Goal: Information Seeking & Learning: Learn about a topic

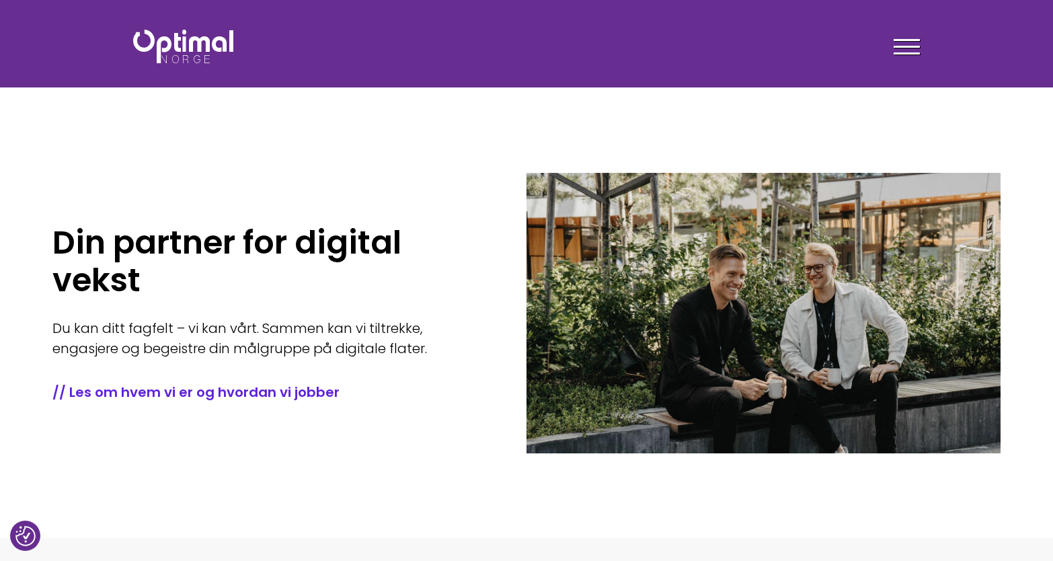
click at [640, 108] on section "Din partner for digital vekst Du kan ditt fagfelt – vi kan vårt. Sammen kan vi …" at bounding box center [526, 269] width 1053 height 538
click at [463, 165] on div "Din partner for digital vekst Du kan ditt fagfelt – vi kan vårt. Sammen kan vi …" at bounding box center [289, 313] width 474 height 336
click at [903, 40] on span at bounding box center [907, 40] width 26 height 2
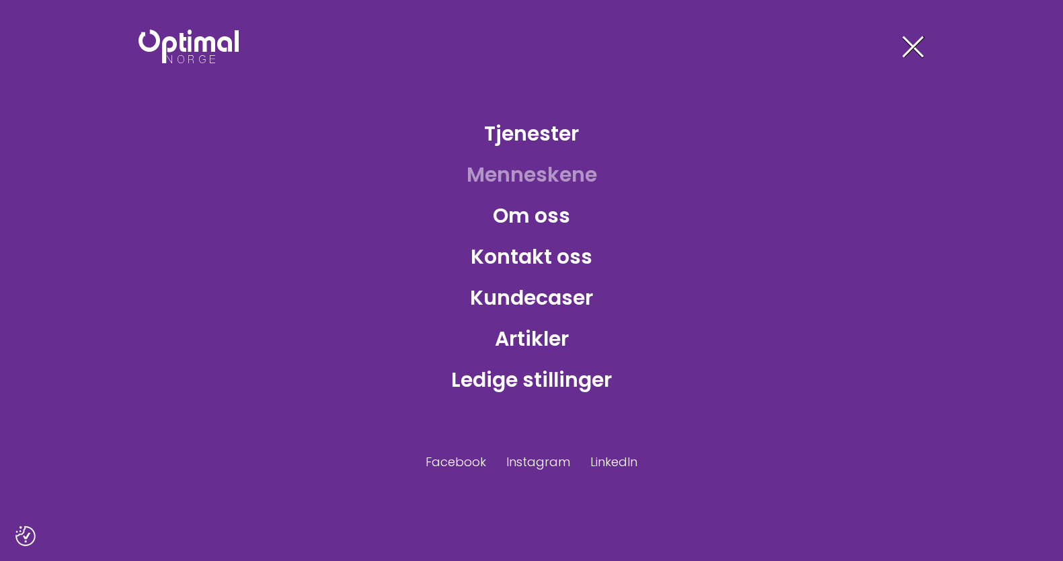
click at [503, 175] on link "Menneskene" at bounding box center [532, 175] width 152 height 44
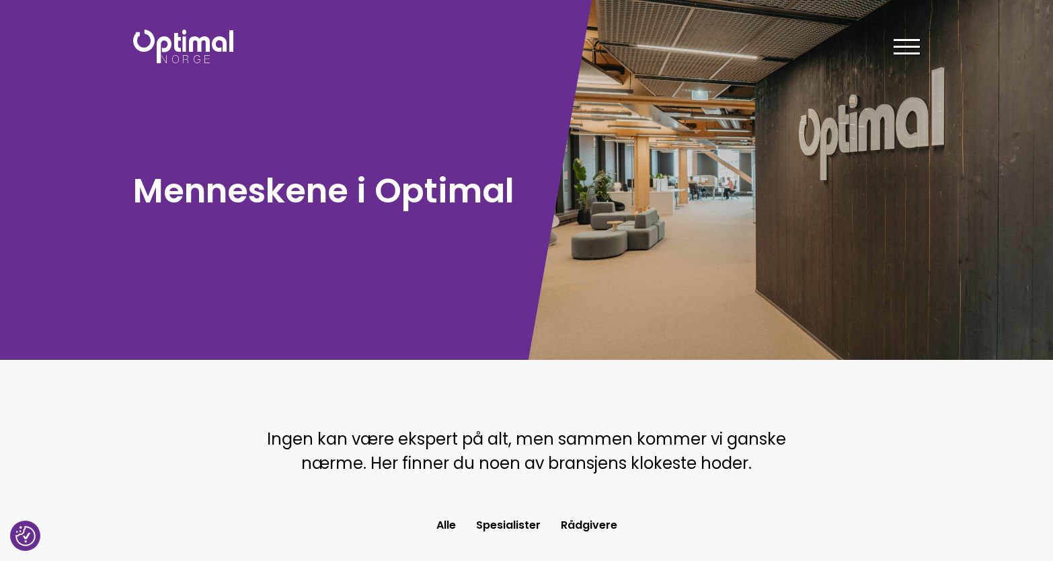
click at [193, 44] on img at bounding box center [183, 47] width 100 height 34
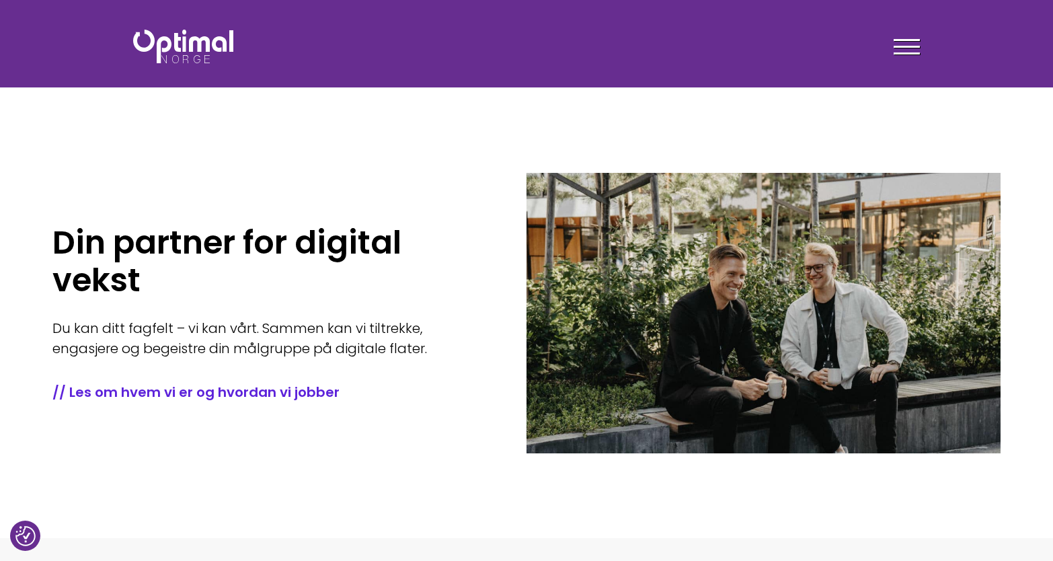
click at [471, 165] on div "Din partner for digital vekst Du kan ditt fagfelt – vi kan vårt. Sammen kan vi …" at bounding box center [289, 313] width 474 height 336
click at [451, 166] on div "Din partner for digital vekst Du kan ditt fagfelt – vi kan vårt. Sammen kan vi …" at bounding box center [289, 313] width 474 height 336
click at [909, 56] on div at bounding box center [907, 49] width 26 height 34
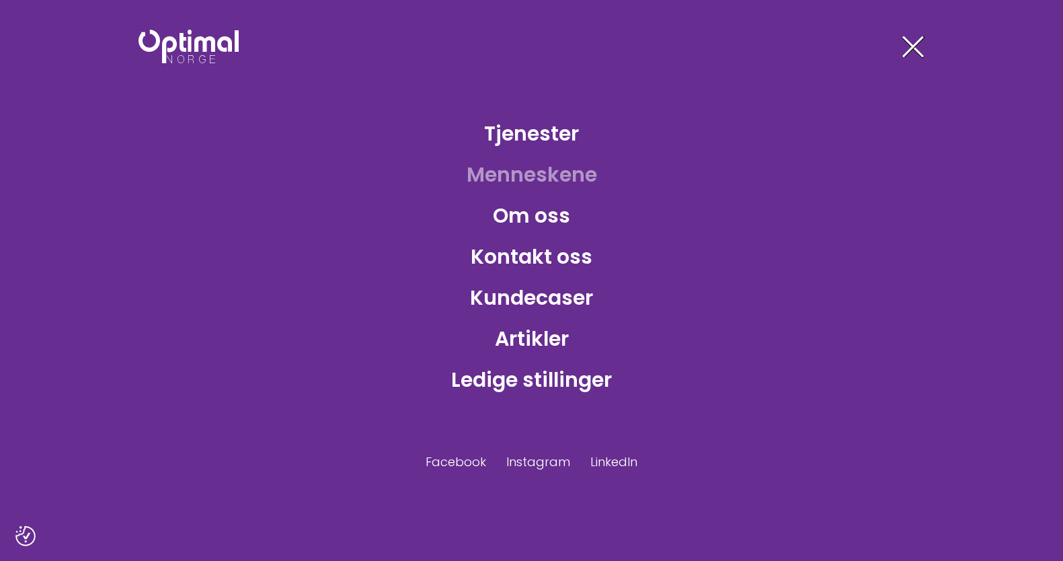
click at [580, 175] on link "Menneskene" at bounding box center [532, 175] width 152 height 44
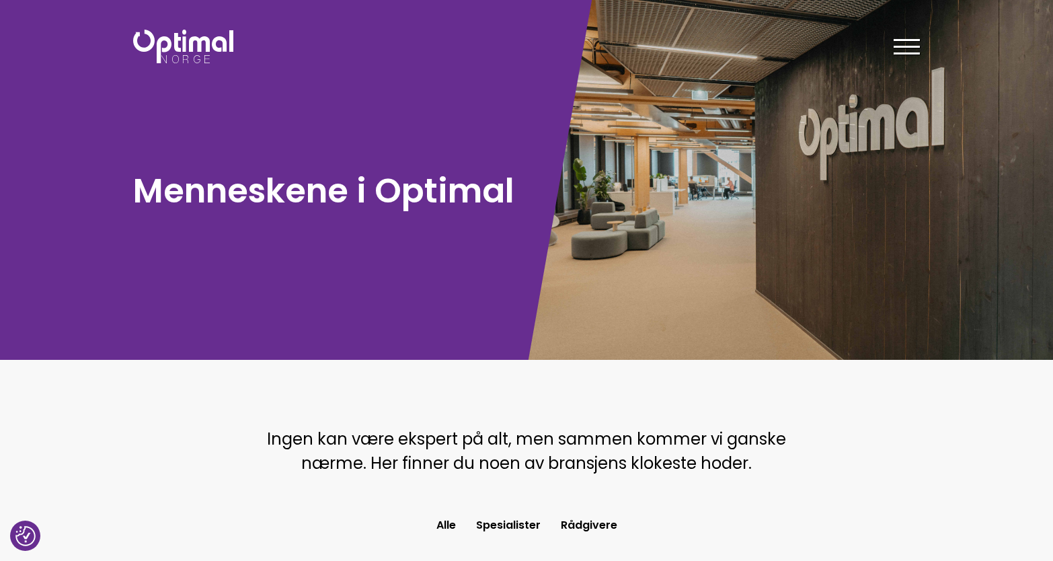
click at [217, 54] on img at bounding box center [183, 47] width 100 height 34
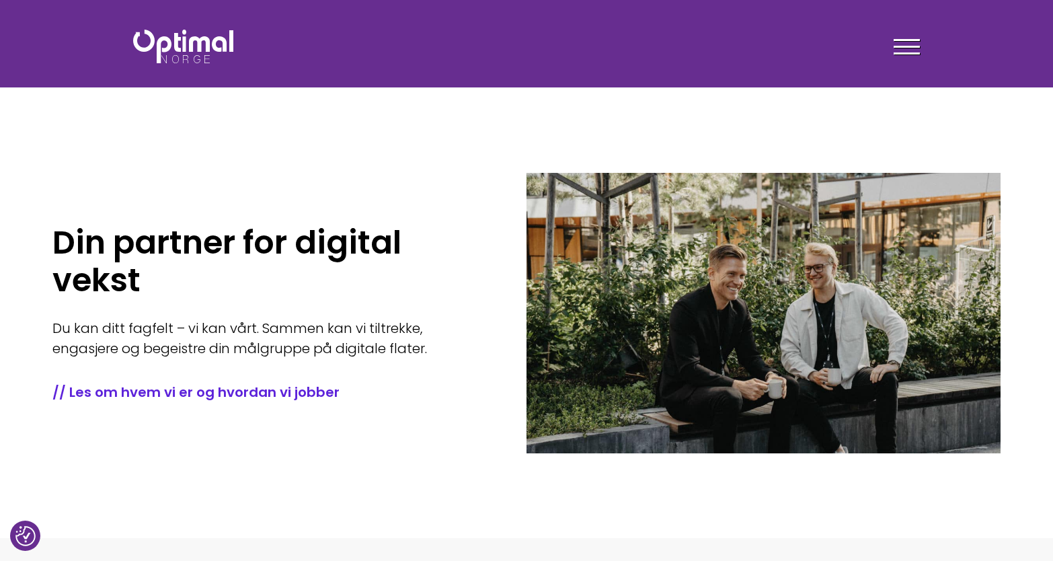
click at [897, 40] on span at bounding box center [907, 40] width 26 height 2
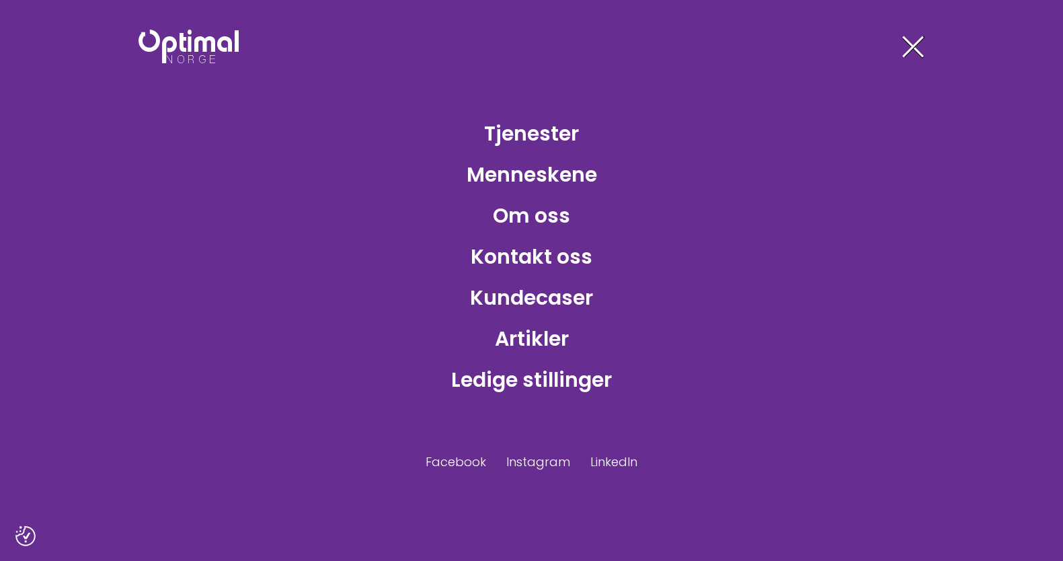
click at [905, 38] on span at bounding box center [913, 47] width 22 height 22
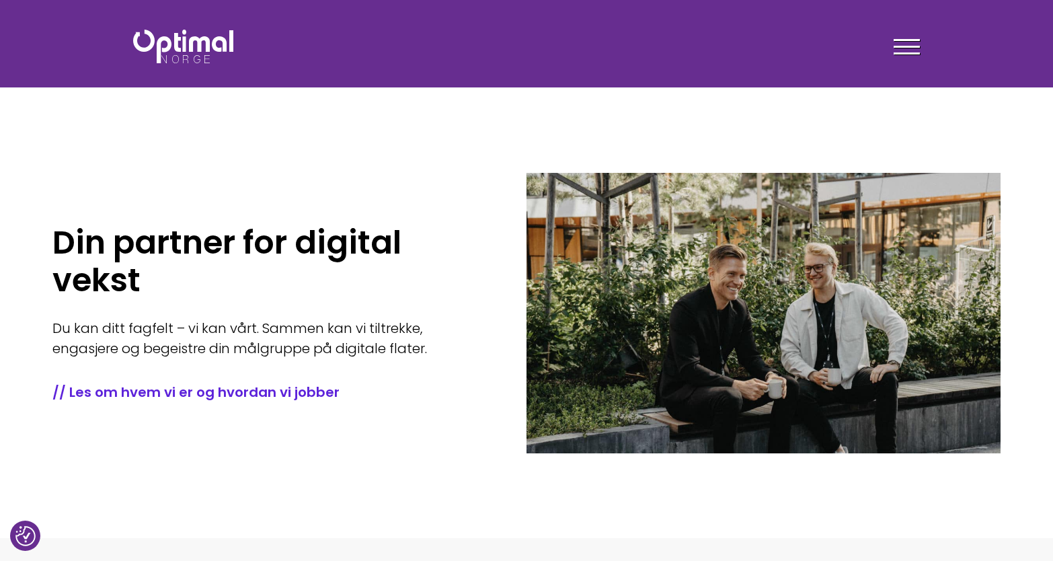
click at [906, 46] on span at bounding box center [907, 47] width 26 height 2
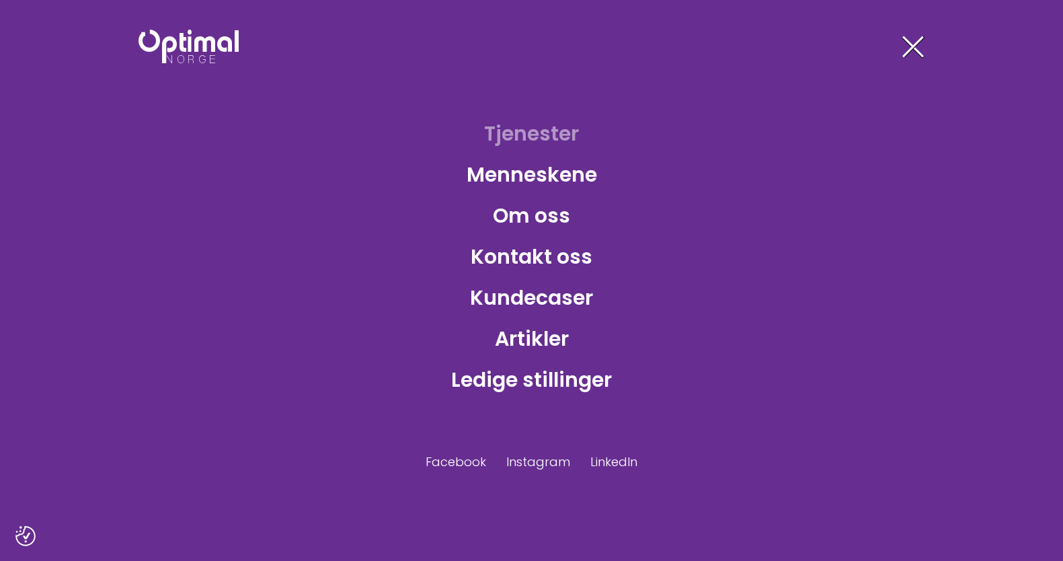
click at [568, 126] on link "Tjenester" at bounding box center [531, 134] width 116 height 44
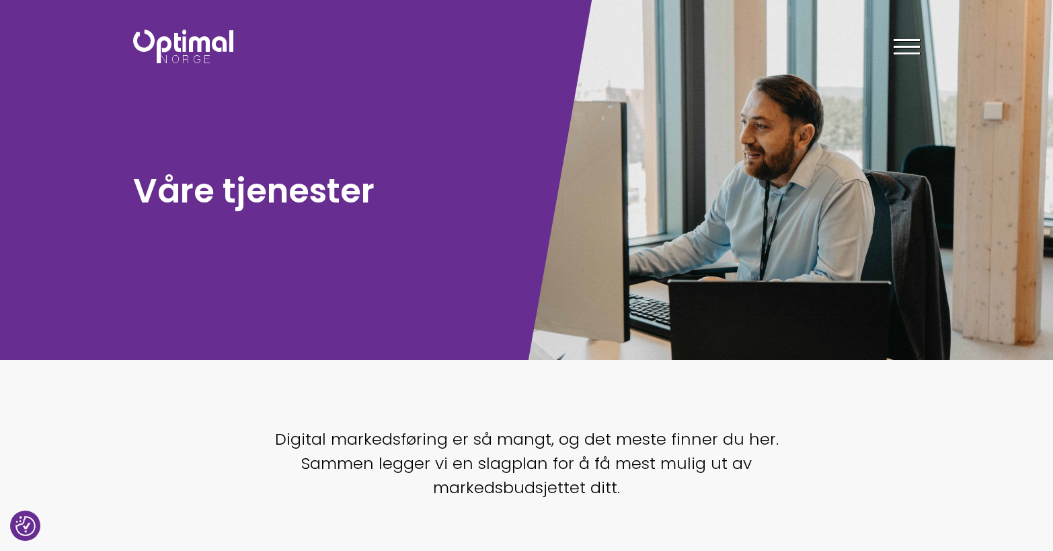
checkbox input "true"
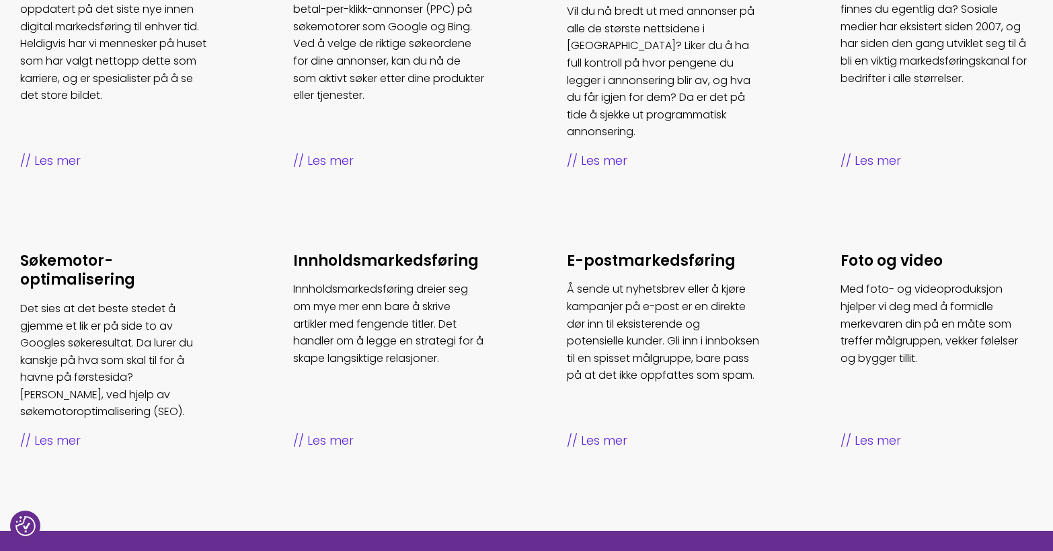
scroll to position [653, 0]
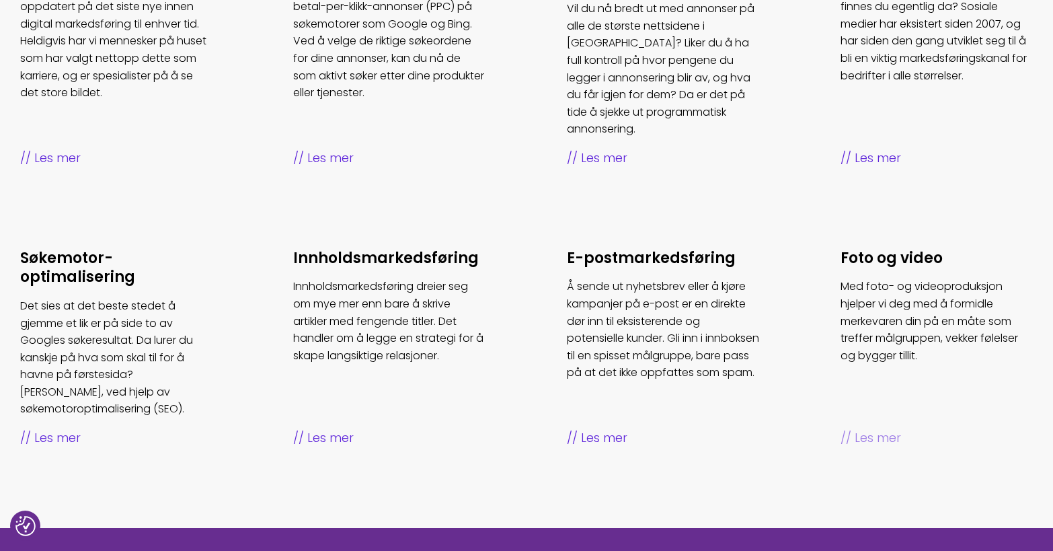
click at [884, 325] on p "Med foto- og videoproduksjon hjelper vi deg med å formidle merkevaren din på en…" at bounding box center [937, 321] width 193 height 86
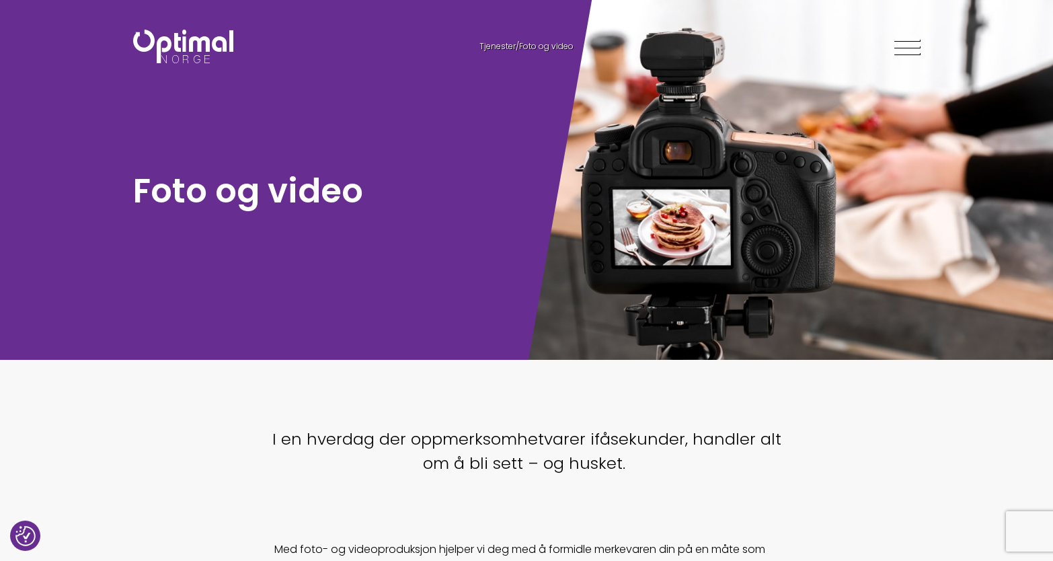
click at [910, 39] on span at bounding box center [907, 40] width 26 height 2
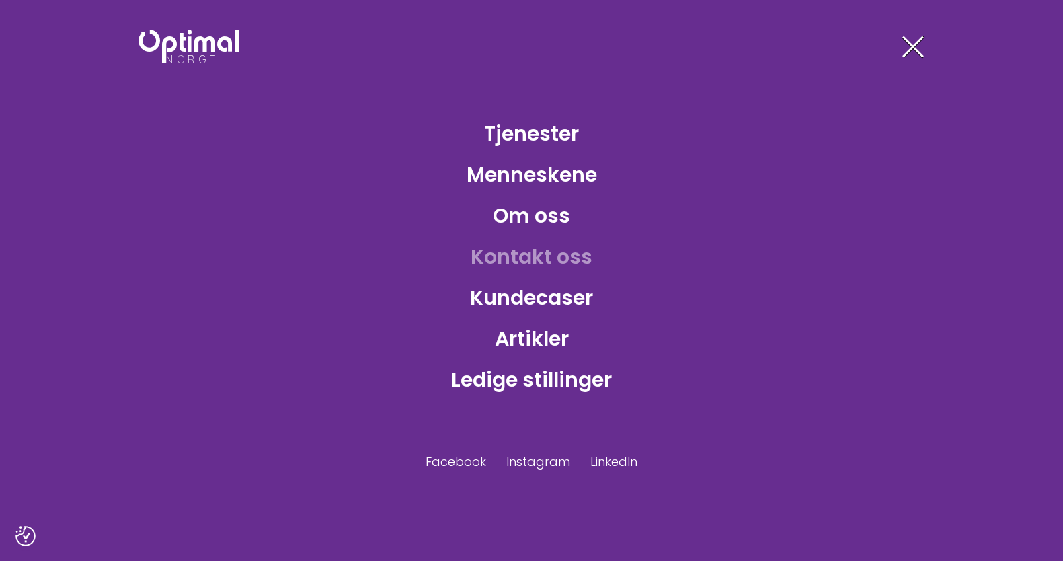
click at [535, 252] on link "Kontakt oss" at bounding box center [531, 257] width 143 height 44
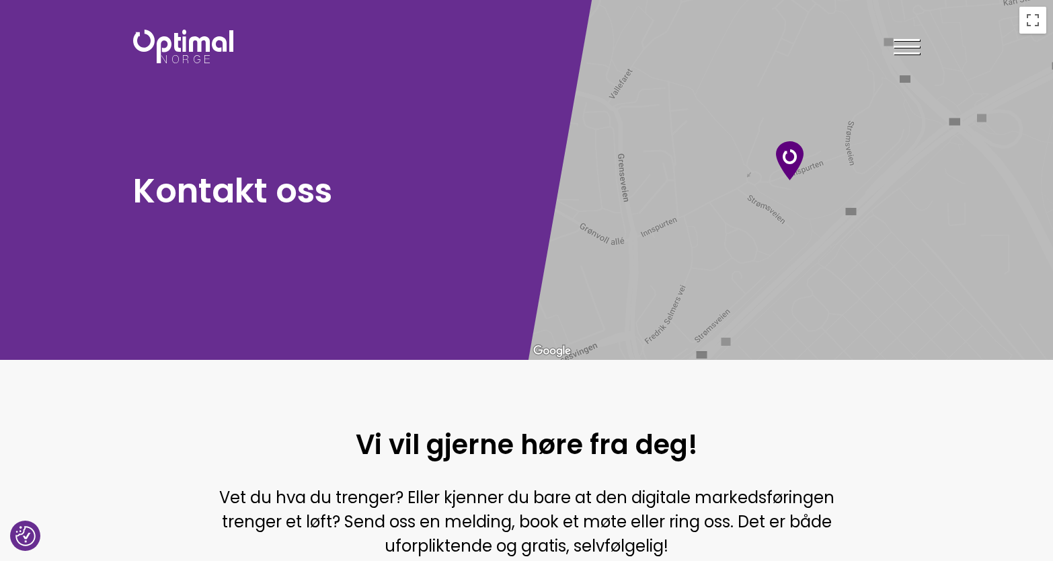
click at [219, 34] on img at bounding box center [183, 47] width 100 height 34
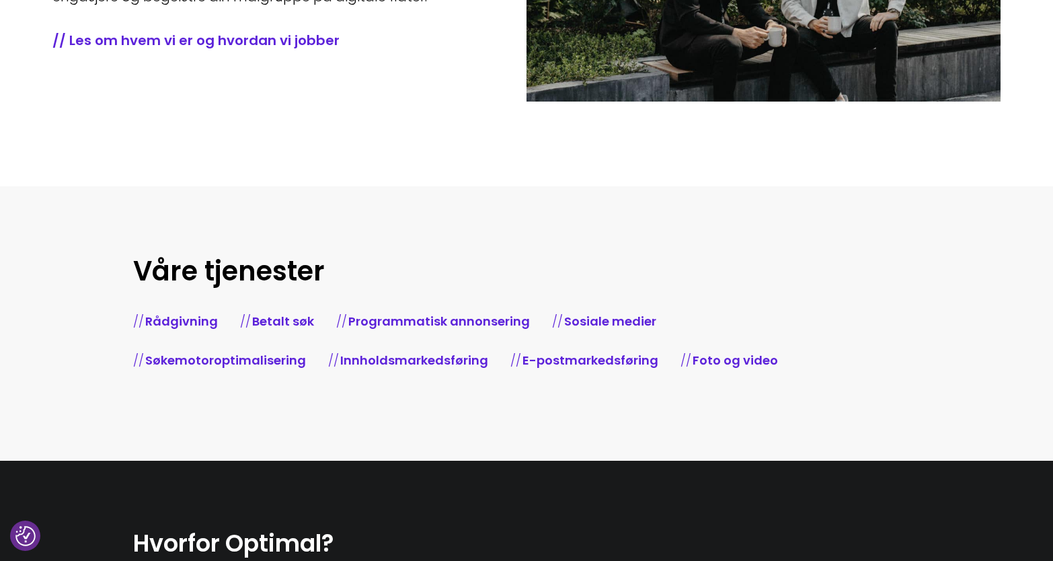
scroll to position [431, 0]
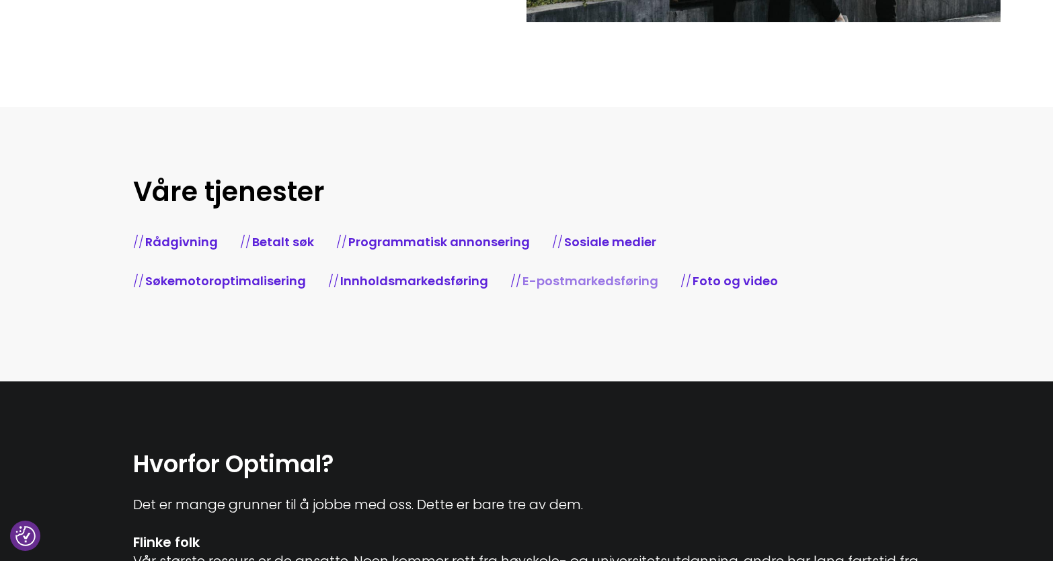
click at [552, 279] on link "E-postmarkedsføring" at bounding box center [590, 280] width 136 height 17
click at [204, 288] on link "Søkemotoroptimalisering" at bounding box center [225, 280] width 161 height 17
click at [277, 248] on link "Betalt søk" at bounding box center [283, 241] width 62 height 17
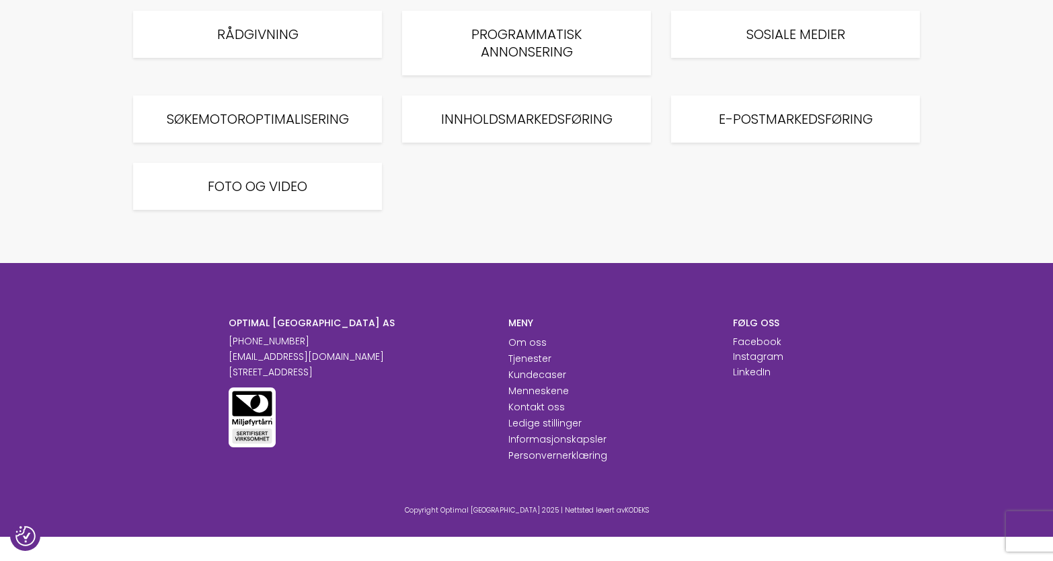
scroll to position [2370, 0]
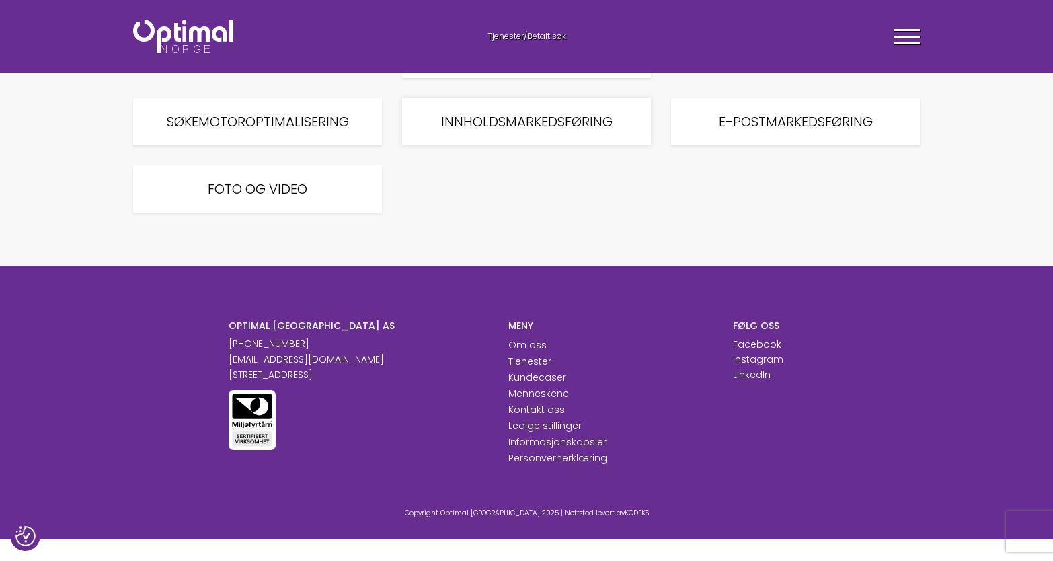
click at [500, 130] on h5 "Innholdsmarkedsføring" at bounding box center [527, 121] width 182 height 17
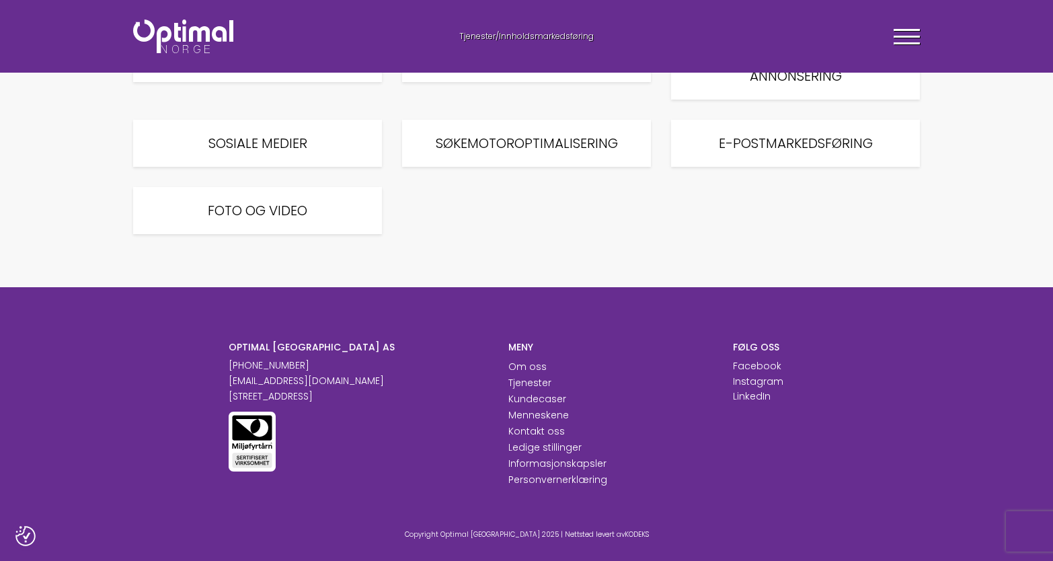
scroll to position [2306, 0]
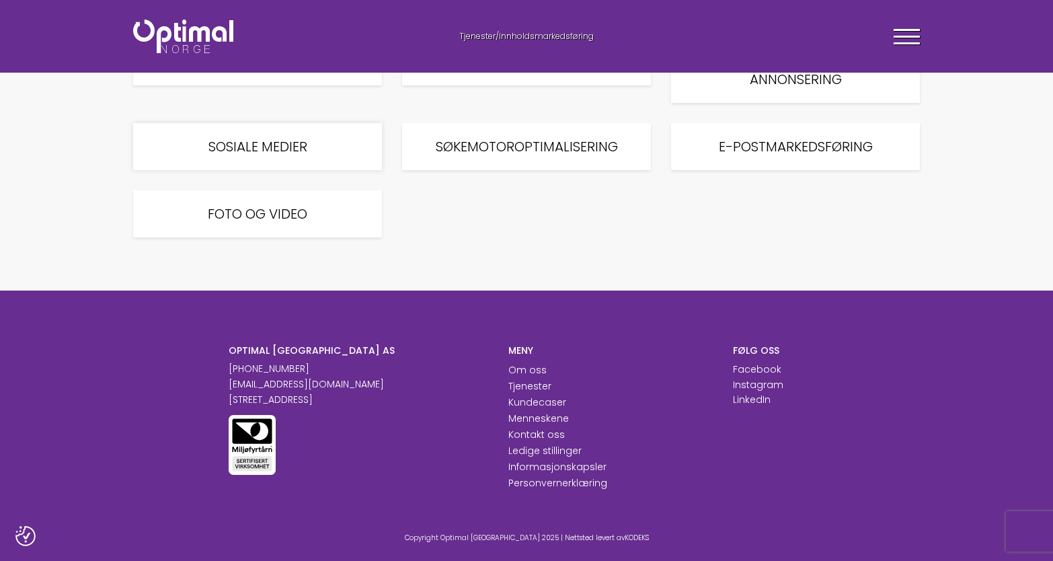
click at [336, 138] on h5 "Sosiale medier" at bounding box center [258, 146] width 182 height 17
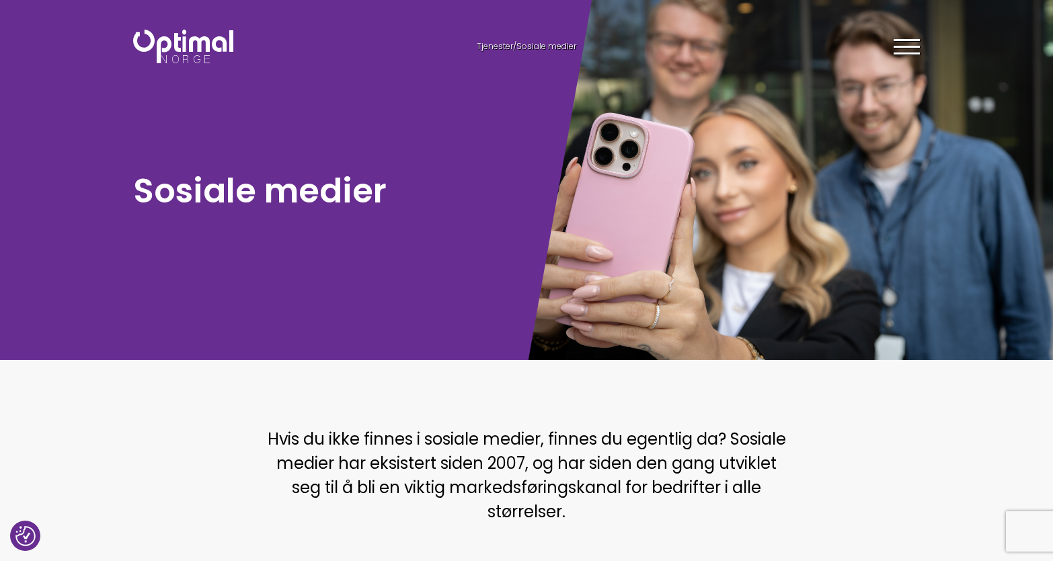
click at [188, 63] on img at bounding box center [183, 47] width 100 height 34
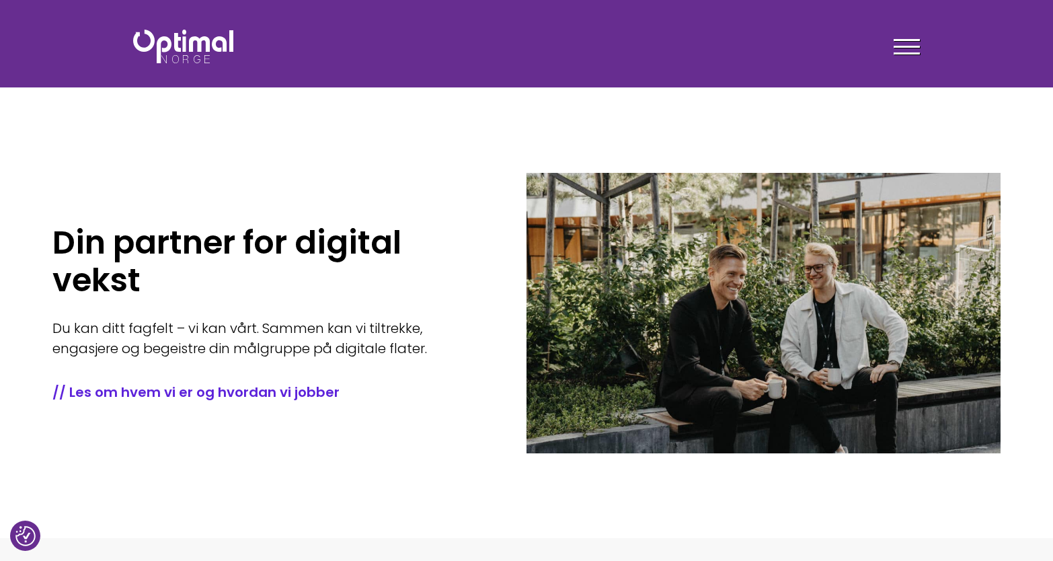
click at [902, 43] on div at bounding box center [907, 49] width 26 height 34
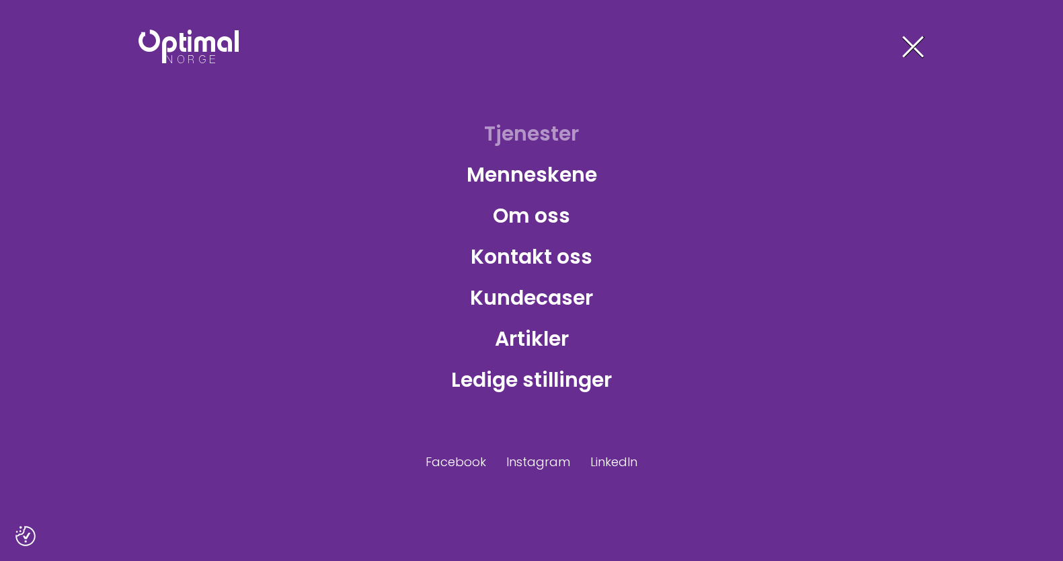
click at [550, 140] on link "Tjenester" at bounding box center [531, 134] width 116 height 44
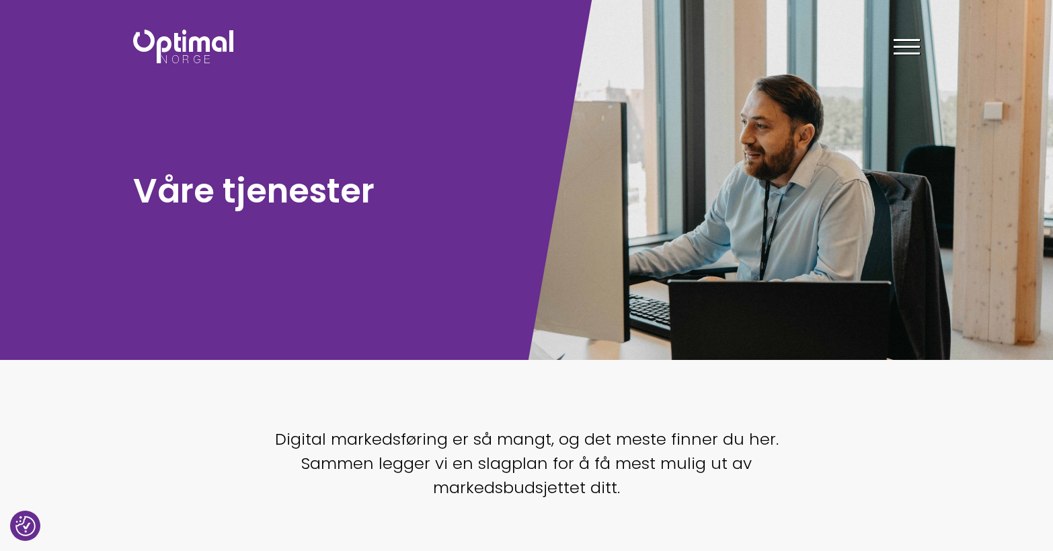
click at [202, 18] on header "Tjenester Menneskene Om oss Kontakt oss Kundecaser Artikler Ledige stillinger F…" at bounding box center [526, 43] width 1053 height 87
click at [202, 34] on img at bounding box center [183, 47] width 100 height 34
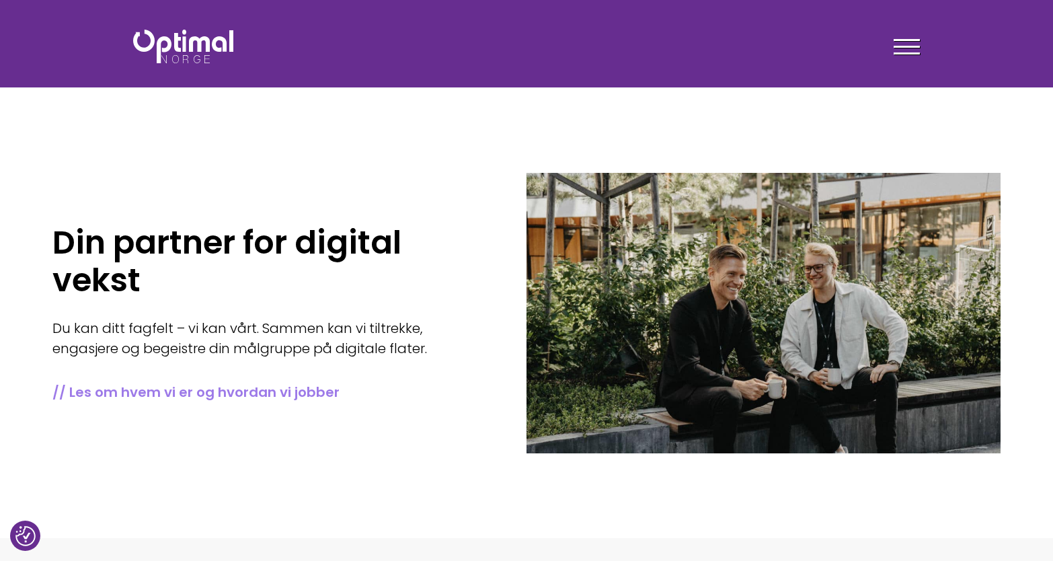
click at [249, 389] on link "// Les om hvem vi er og hvordan vi jobber" at bounding box center [269, 392] width 434 height 19
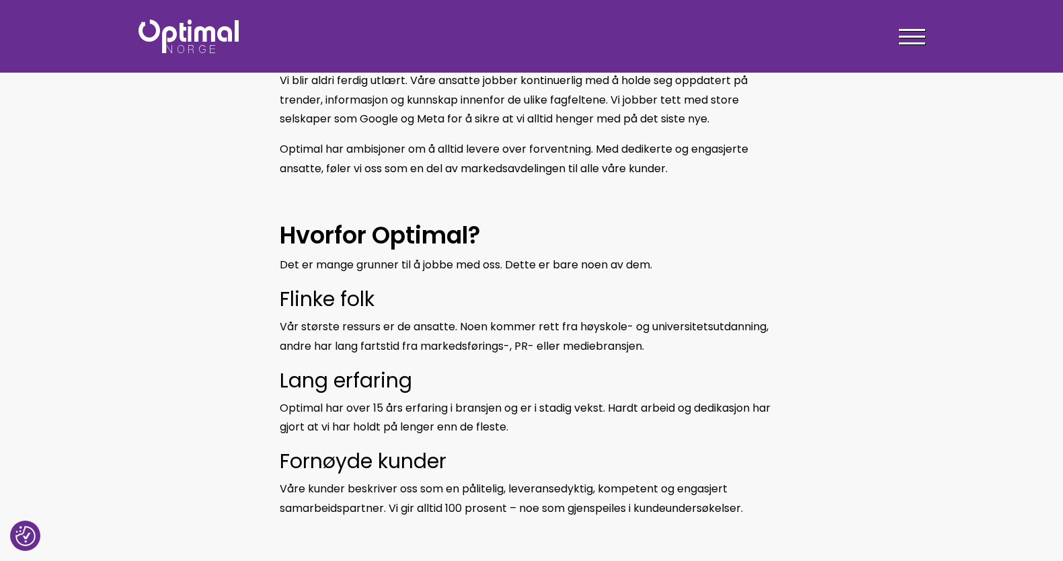
scroll to position [399, 0]
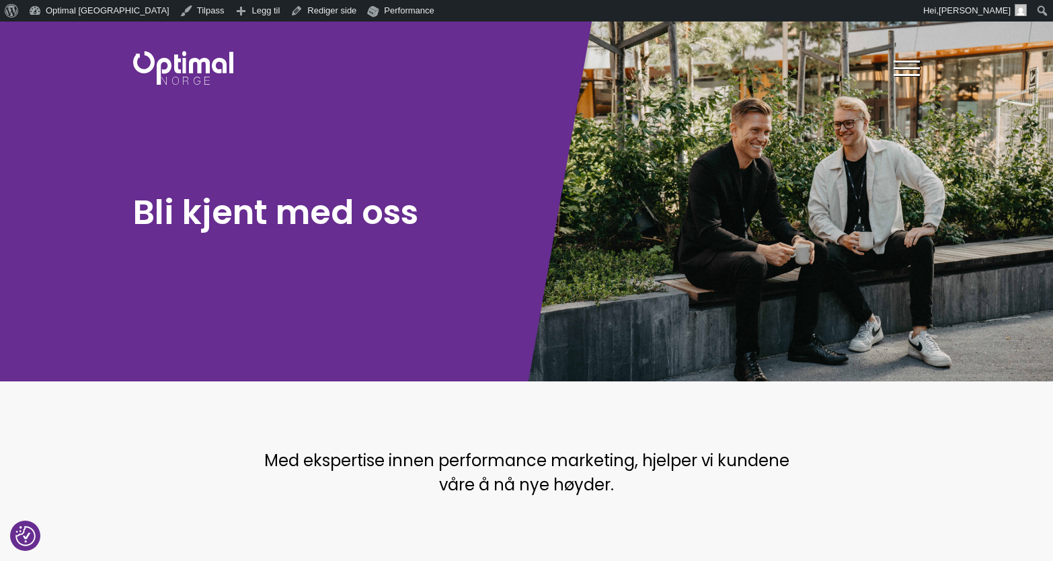
click at [927, 56] on div "Tjenester Menneskene Om oss Kontakt oss Kundecaser Artikler Ledige stillinger F…" at bounding box center [728, 67] width 403 height 39
click at [910, 66] on div at bounding box center [907, 71] width 26 height 34
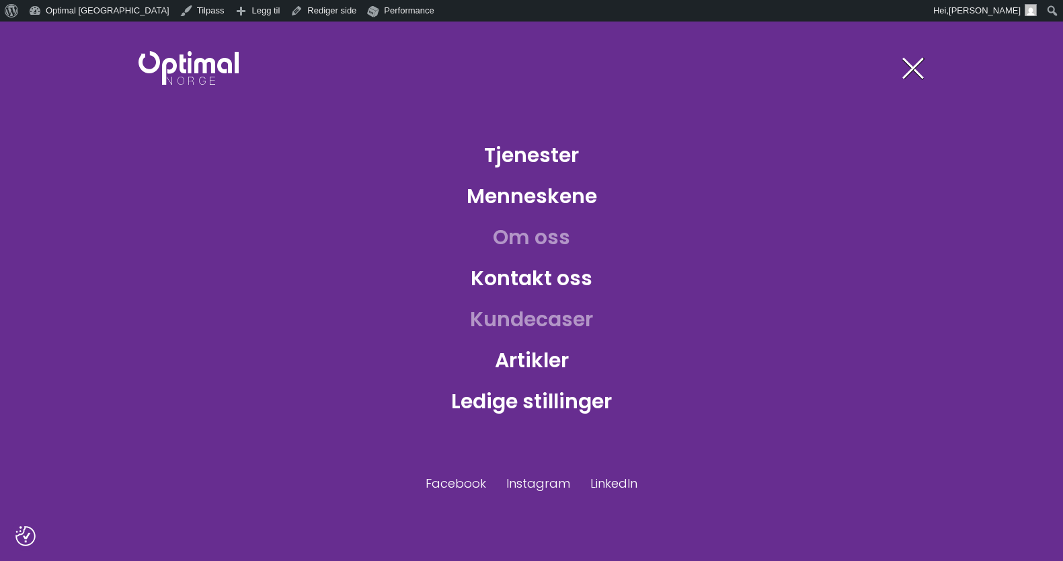
click at [520, 324] on link "Kundecaser" at bounding box center [531, 319] width 145 height 44
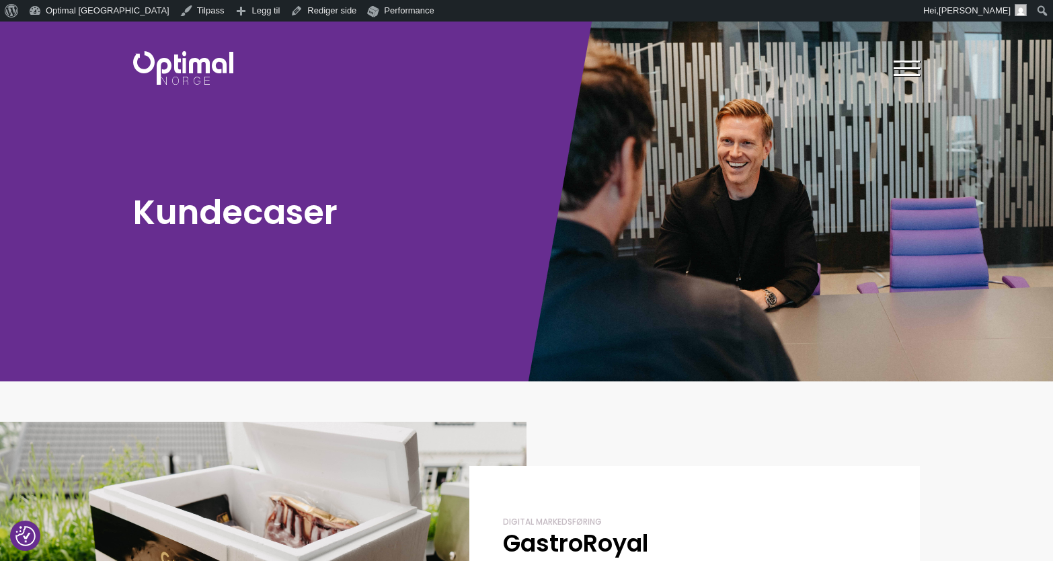
click at [183, 62] on img at bounding box center [183, 68] width 100 height 34
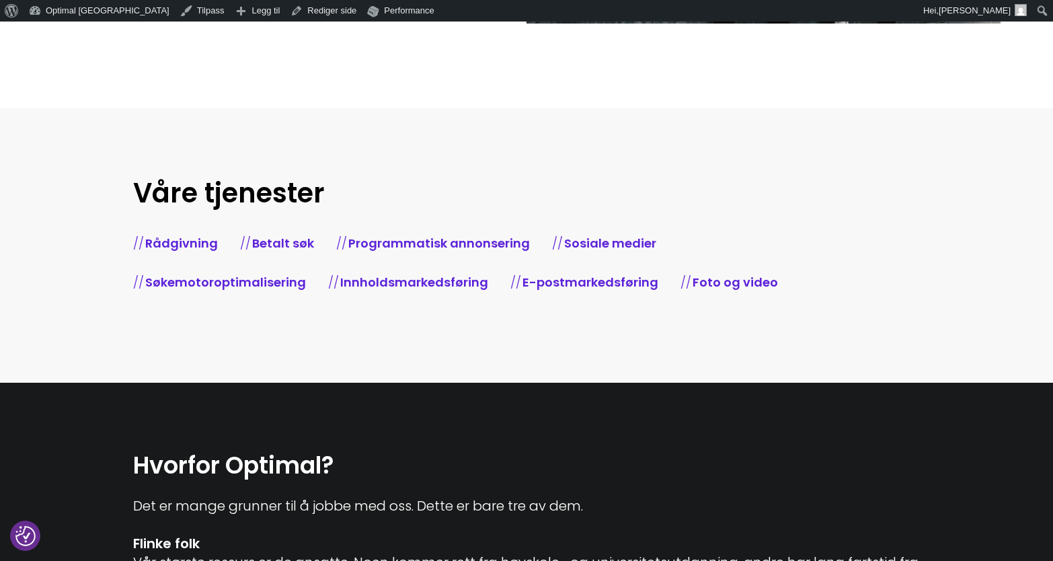
scroll to position [461, 0]
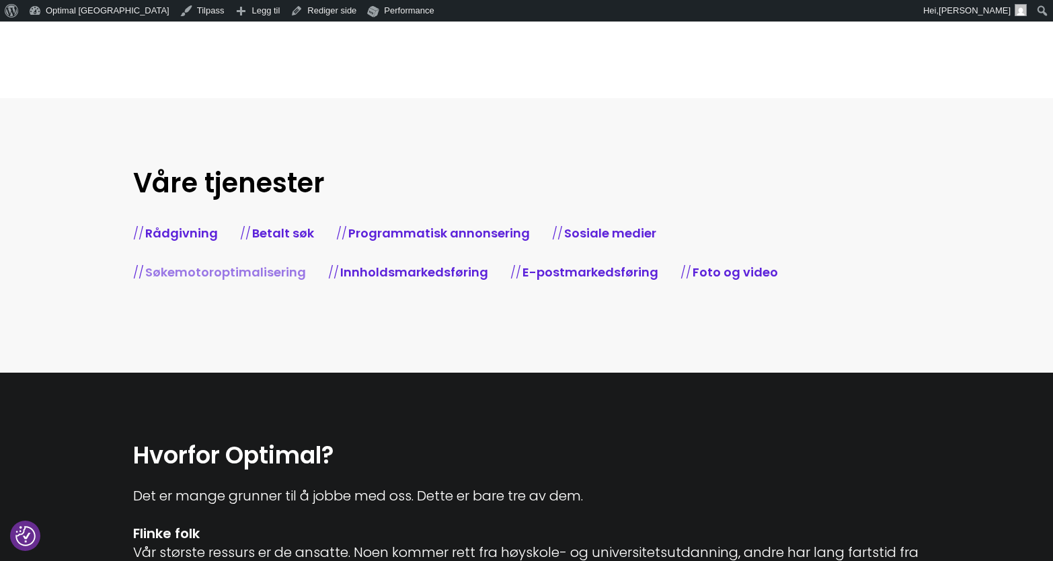
click at [285, 272] on link "Søkemotoroptimalisering" at bounding box center [225, 272] width 161 height 17
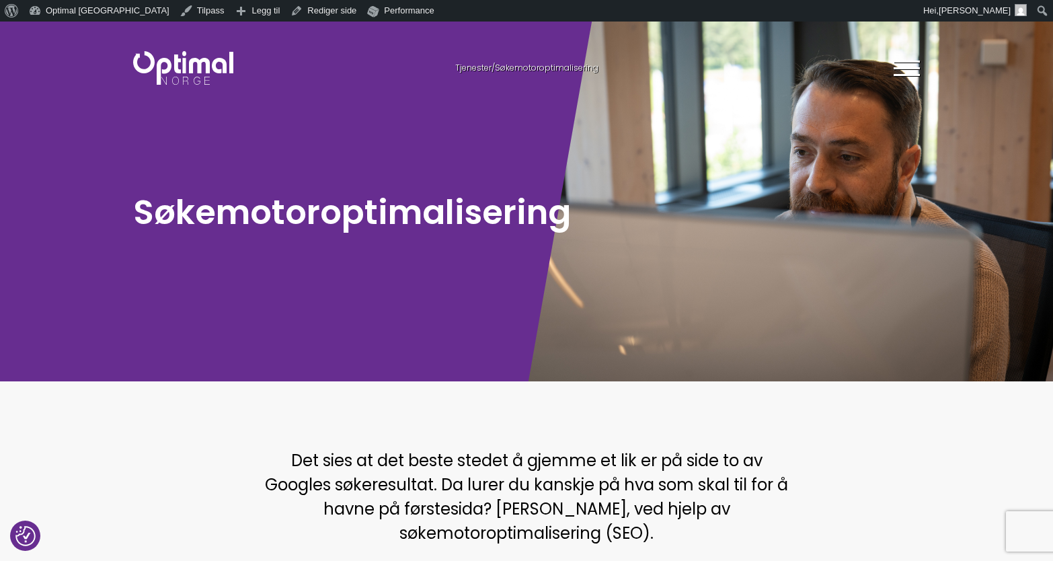
click at [178, 85] on div "Tjenester / Søkemotoroptimalisering Tjenester Menneskene Om oss Kontakt oss Kun…" at bounding box center [526, 67] width 807 height 39
click at [178, 73] on img at bounding box center [183, 68] width 100 height 34
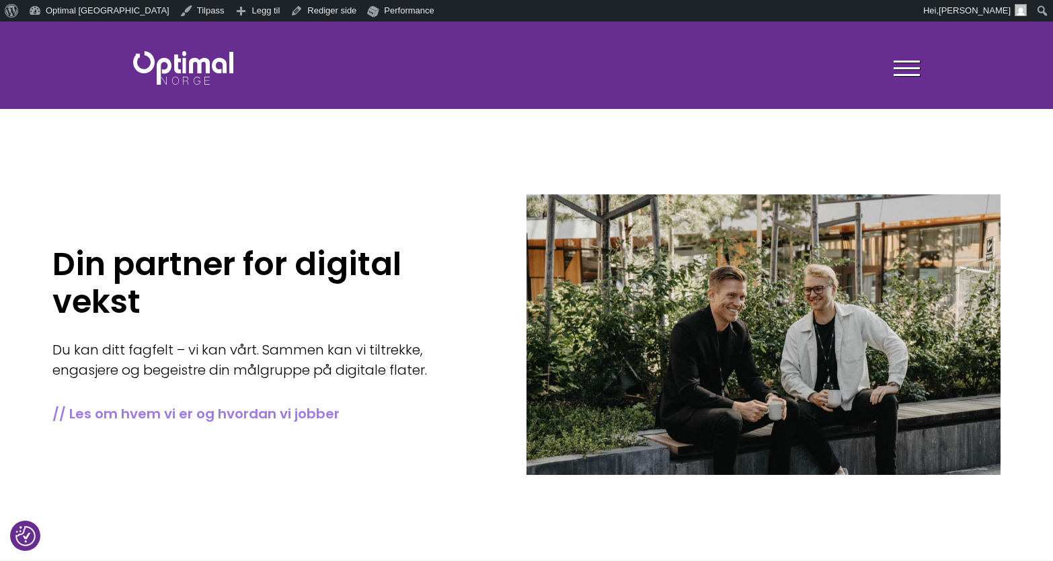
click at [196, 416] on link "// Les om hvem vi er og hvordan vi jobber" at bounding box center [269, 413] width 434 height 19
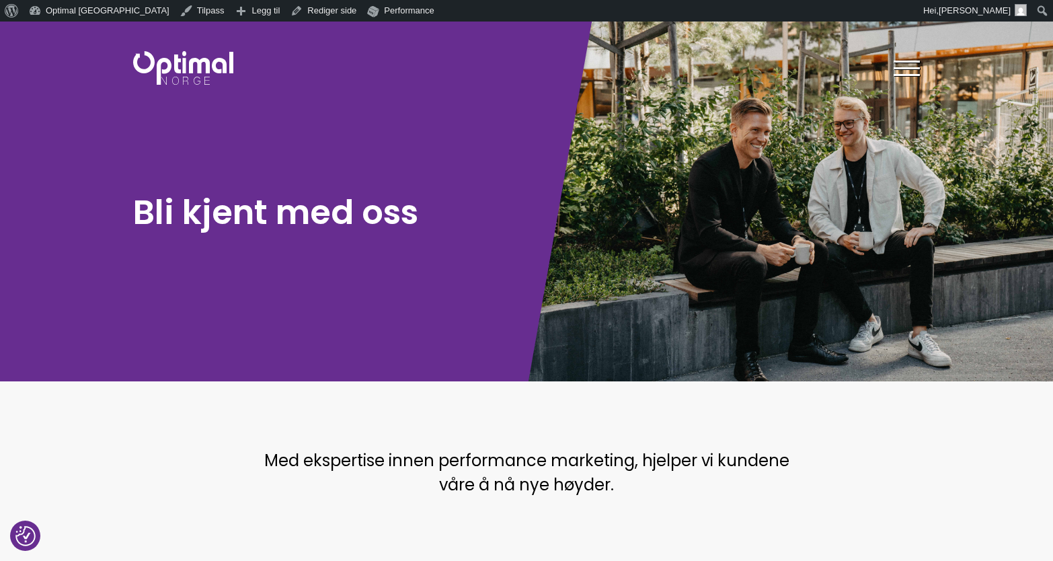
click at [186, 83] on img at bounding box center [183, 68] width 100 height 34
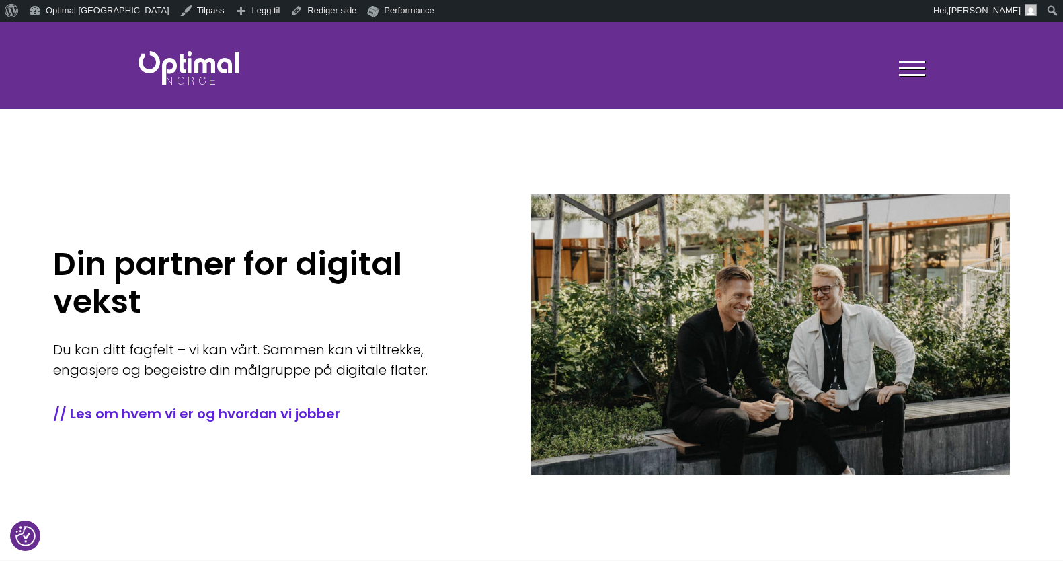
click at [908, 52] on div at bounding box center [912, 67] width 26 height 39
click at [907, 63] on div at bounding box center [912, 71] width 26 height 34
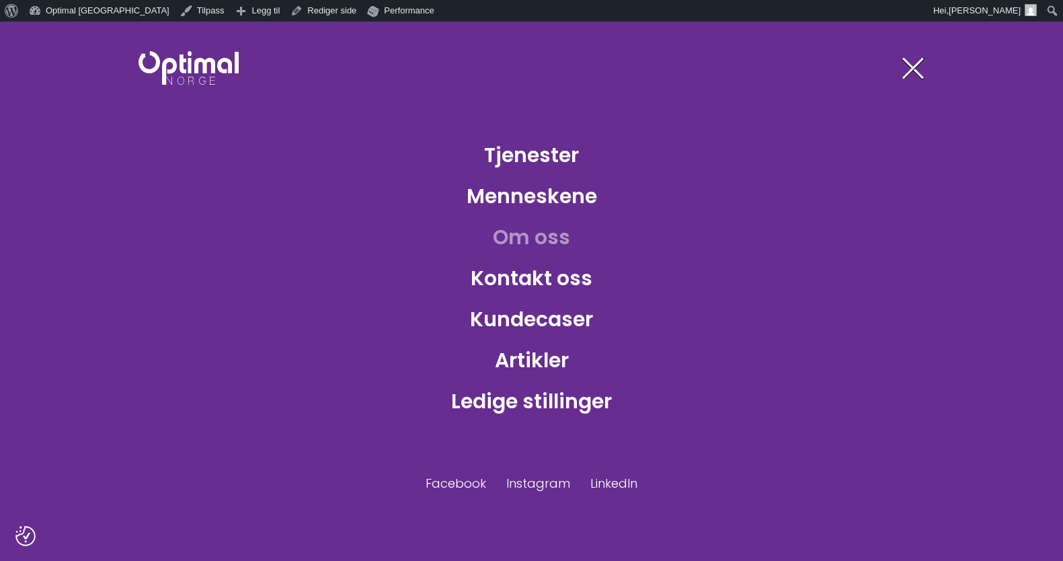
click at [509, 237] on link "Om oss" at bounding box center [531, 237] width 99 height 44
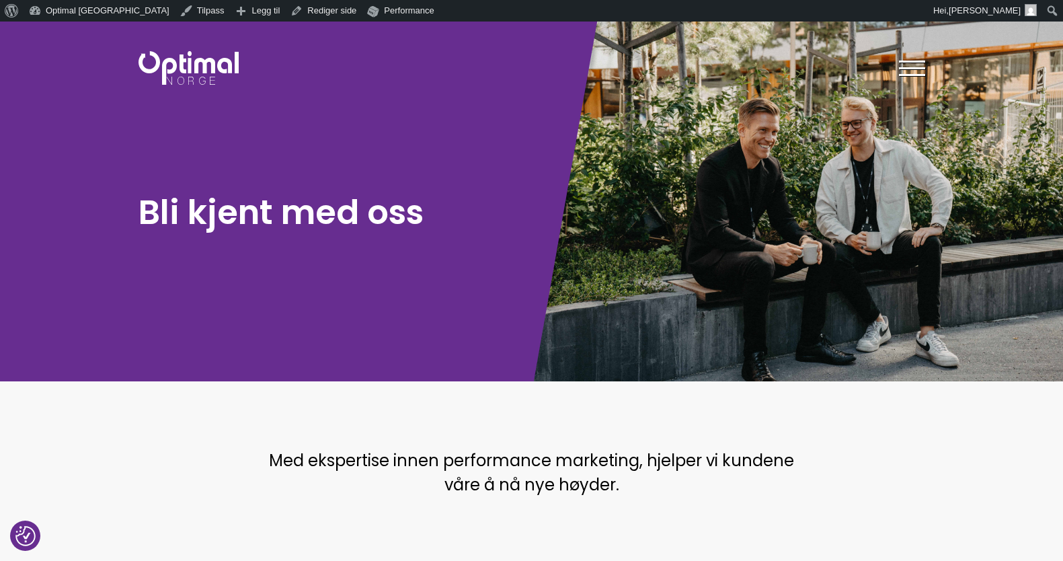
click at [190, 65] on img at bounding box center [189, 68] width 100 height 34
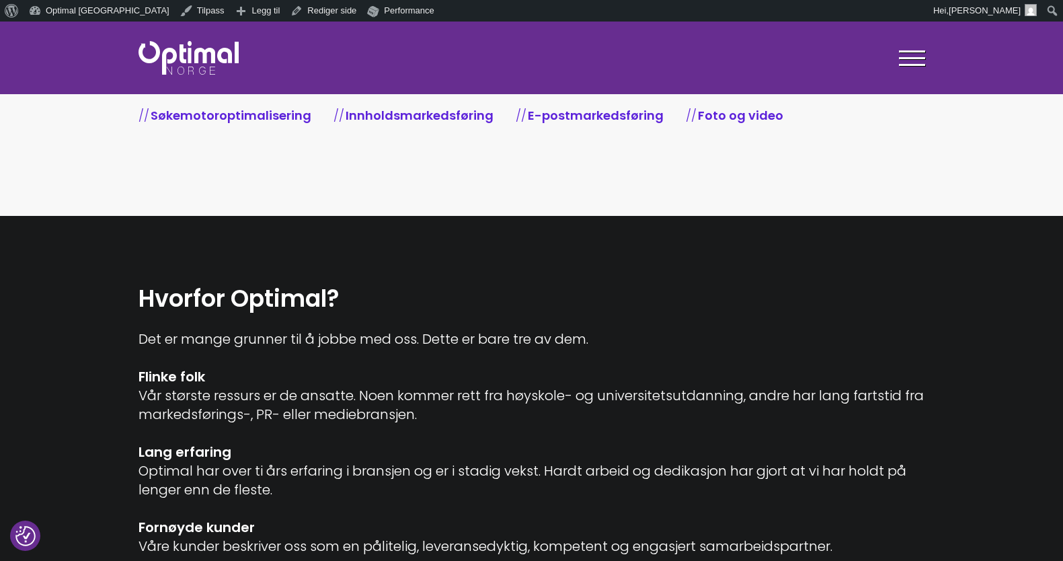
scroll to position [561, 0]
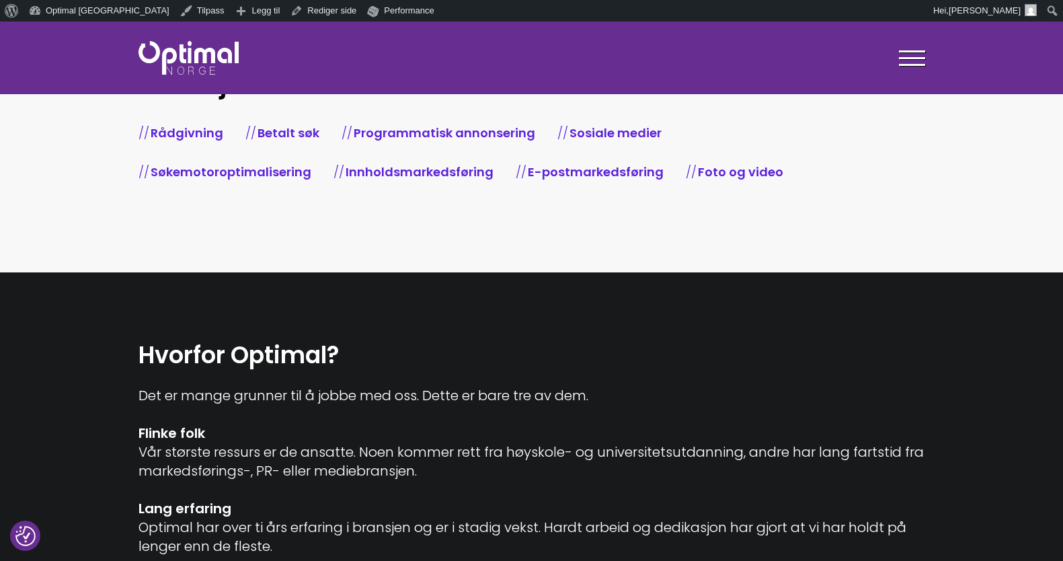
click at [925, 52] on div "Tjenester Menneskene Om oss Kontakt oss Kundecaser Artikler Ledige stillinger F…" at bounding box center [733, 57] width 403 height 39
click at [922, 53] on div at bounding box center [912, 61] width 26 height 34
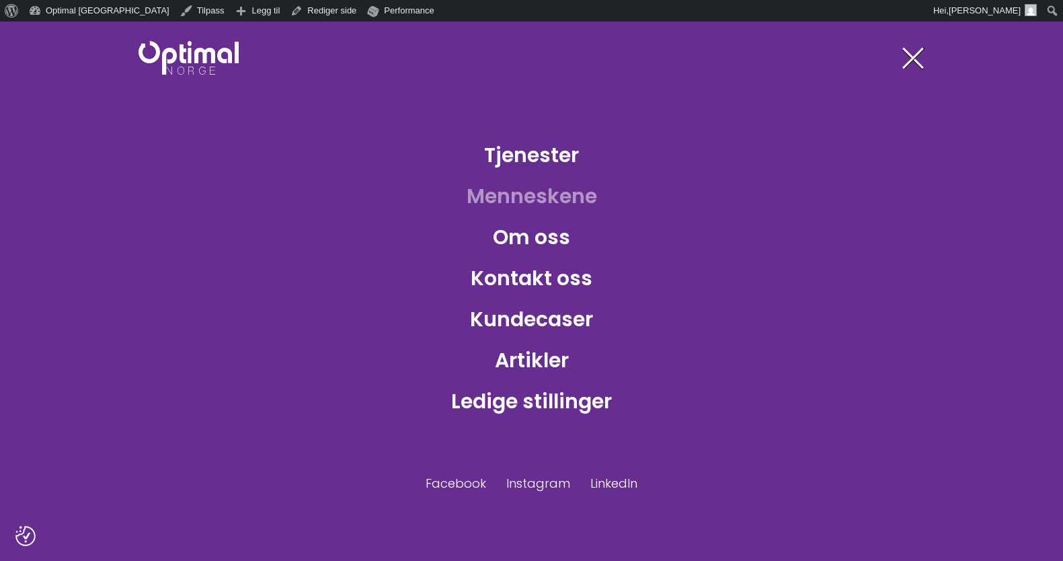
click at [515, 206] on link "Menneskene" at bounding box center [532, 196] width 152 height 44
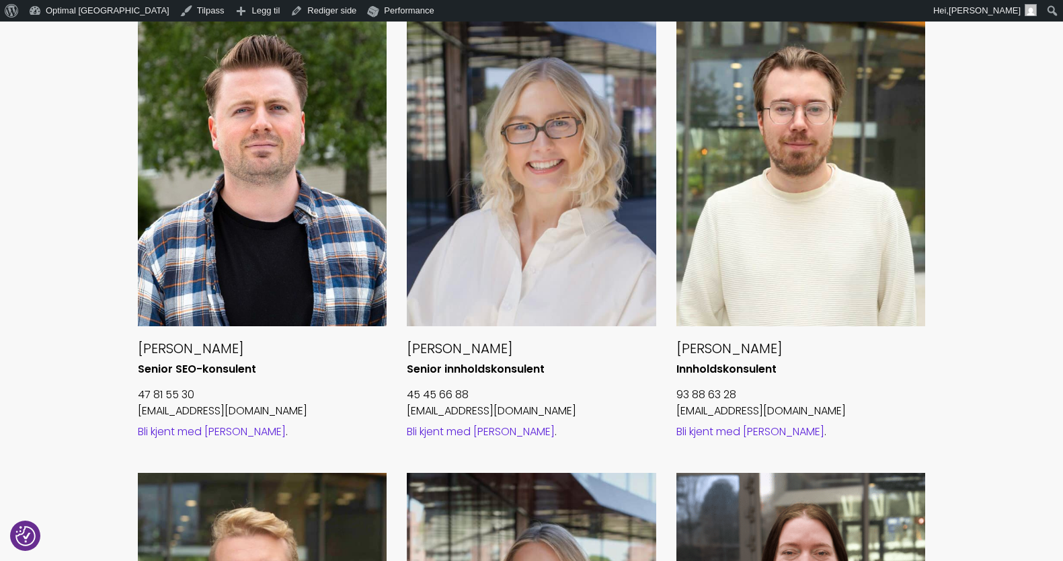
scroll to position [1056, 0]
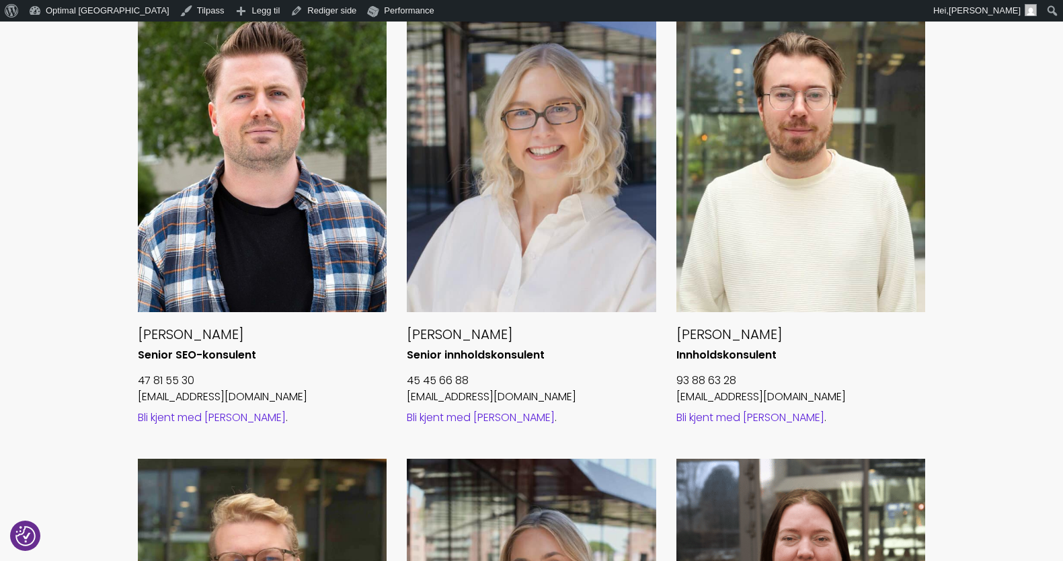
click at [450, 415] on link "Bli kjent med Maria" at bounding box center [481, 417] width 148 height 15
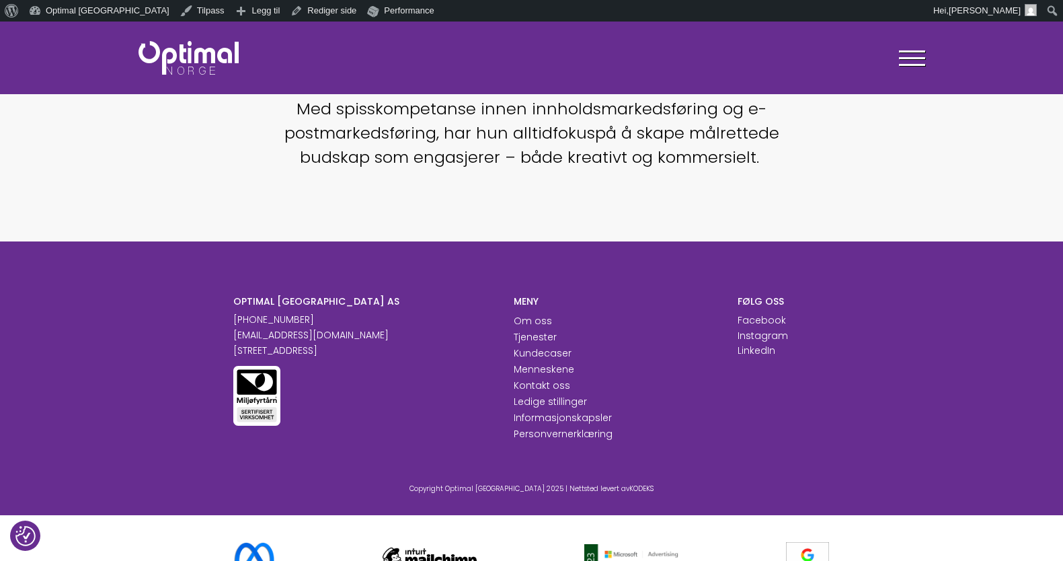
scroll to position [431, 0]
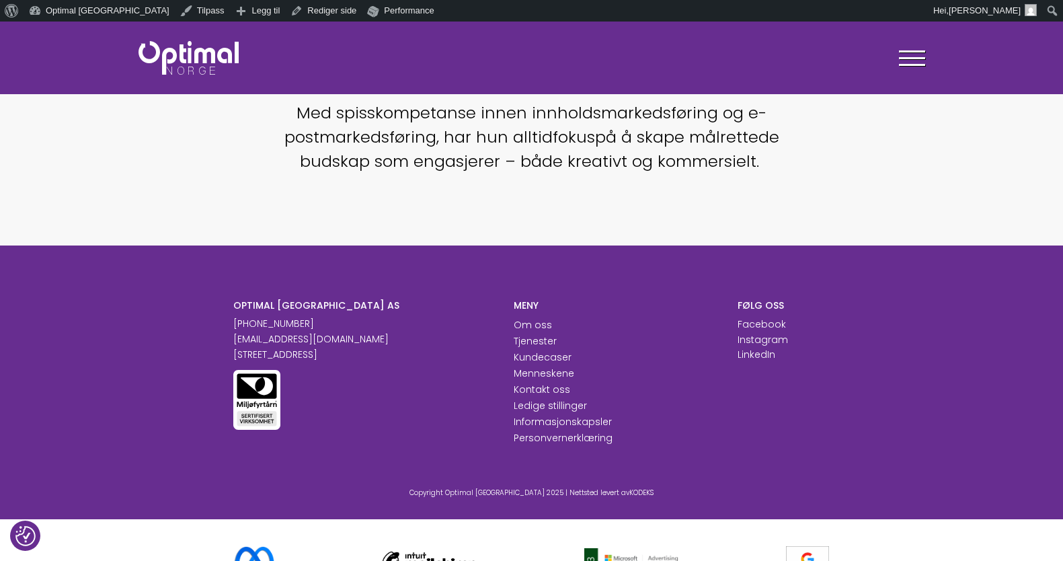
click at [192, 56] on img at bounding box center [189, 58] width 100 height 34
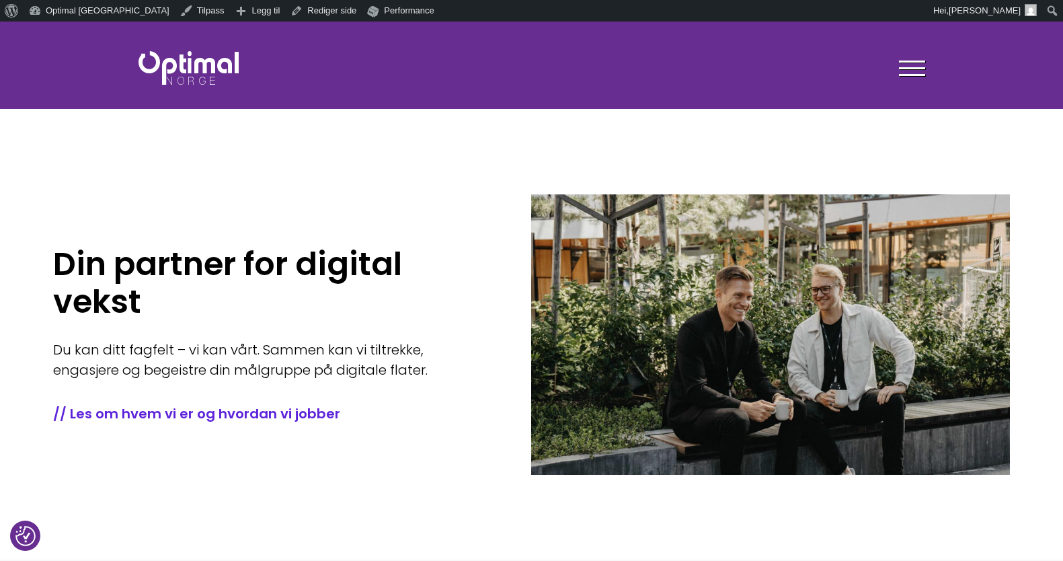
click at [483, 208] on div "Din partner for digital vekst Du kan ditt fagfelt – vi kan vårt. Sammen kan vi …" at bounding box center [292, 334] width 478 height 336
click at [162, 64] on img at bounding box center [189, 68] width 100 height 34
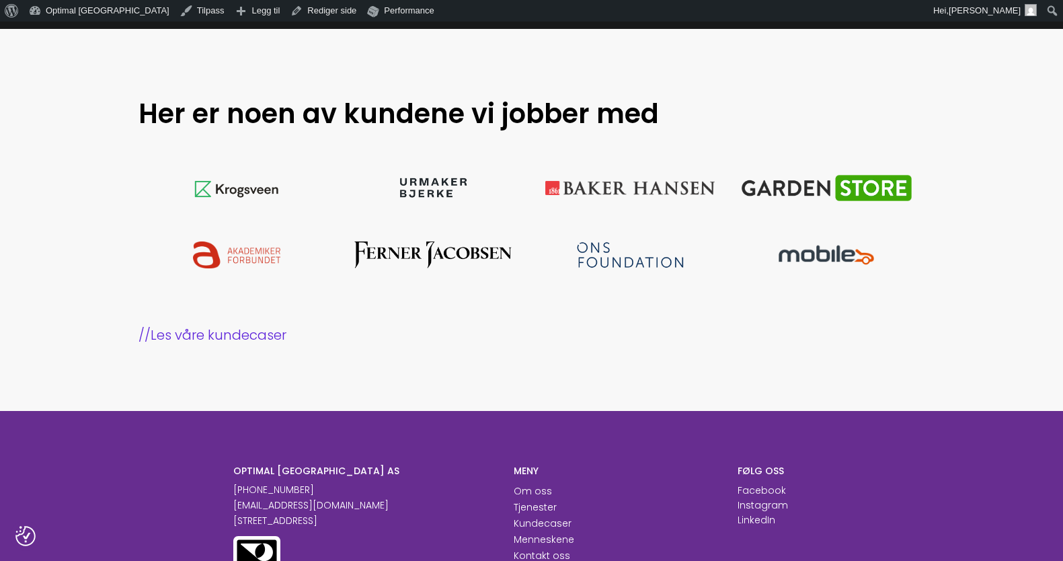
scroll to position [1209, 0]
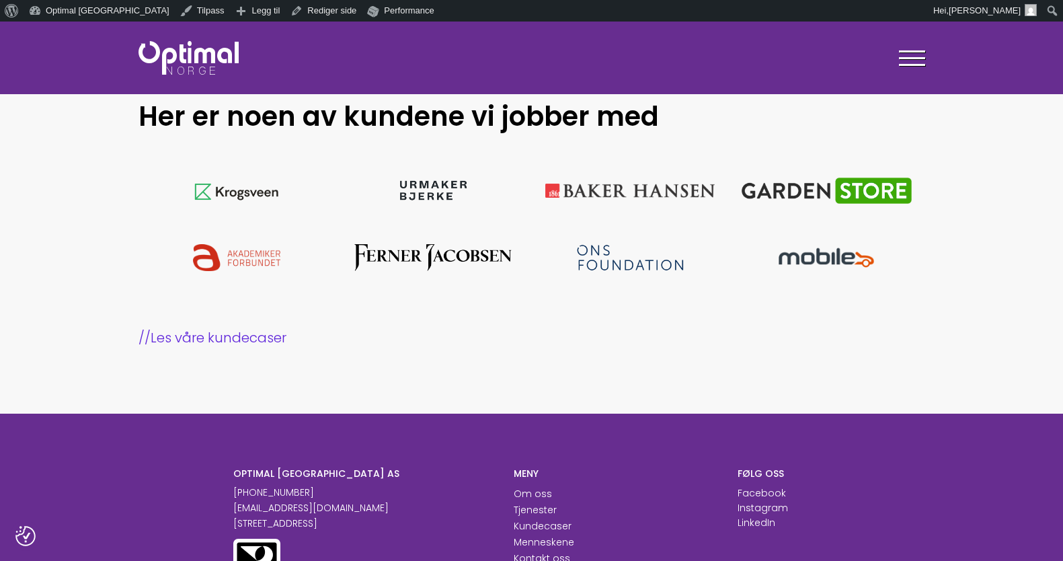
click at [762, 128] on h2 "Her er noen av kundene vi jobber med" at bounding box center [465, 116] width 652 height 35
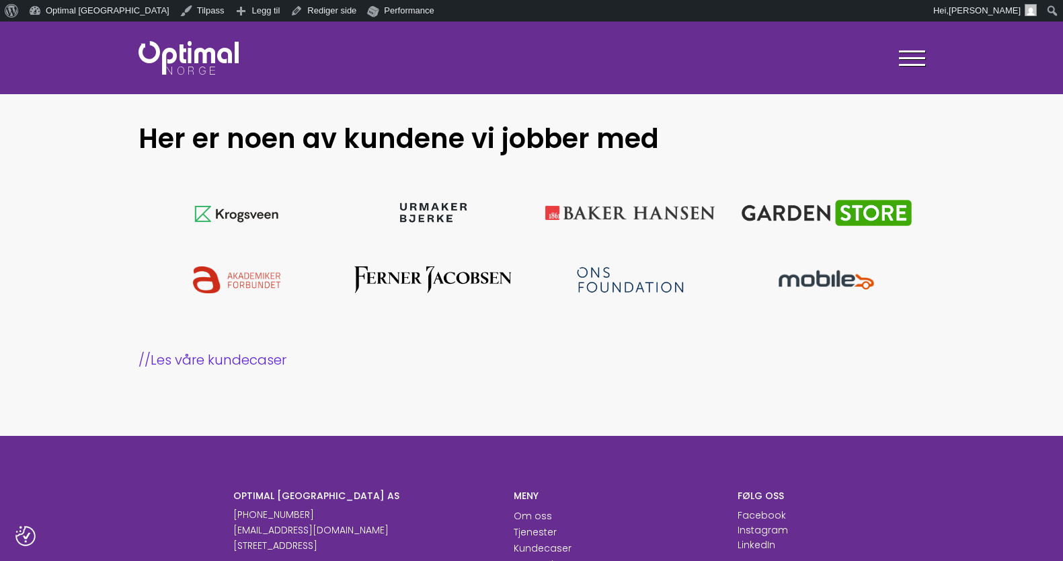
click at [713, 141] on h2 "Her er noen av kundene vi jobber med" at bounding box center [465, 138] width 652 height 35
click at [713, 142] on h2 "Her er noen av kundene vi jobber med" at bounding box center [465, 138] width 652 height 35
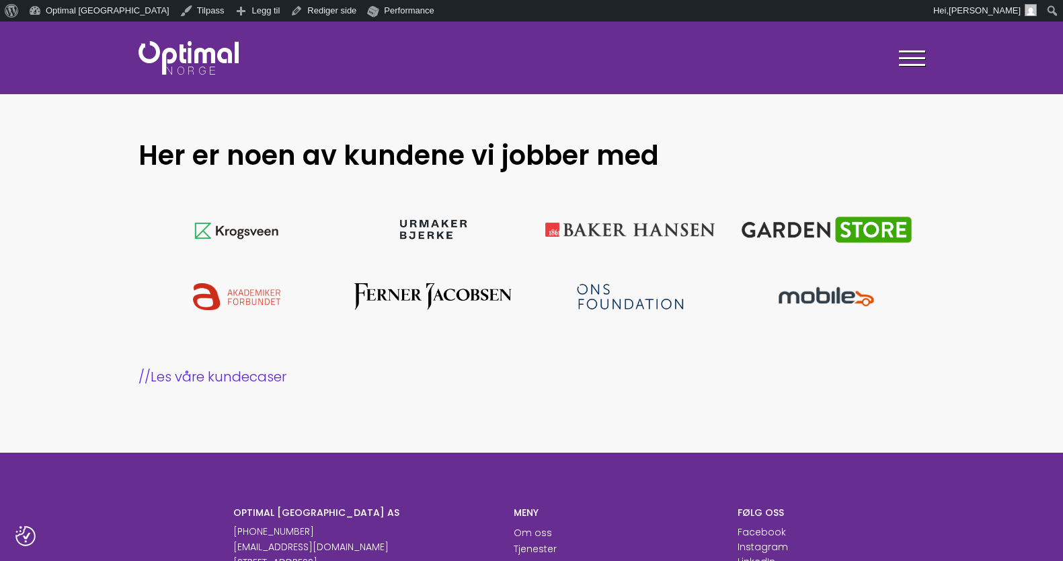
scroll to position [1168, 0]
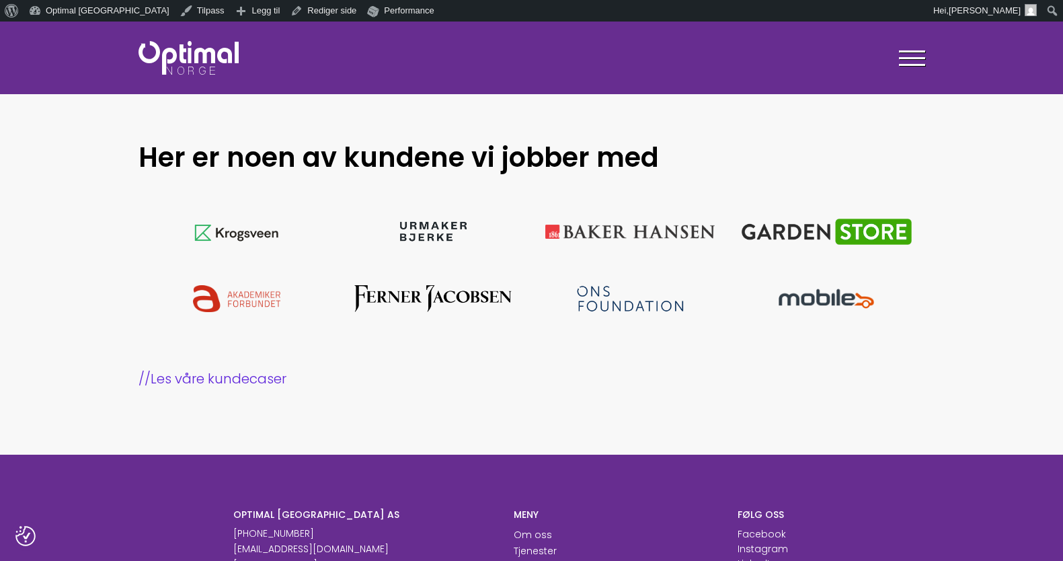
click at [734, 130] on section "Her er noen av kundene vi jobber med // Les våre kundecaser" at bounding box center [531, 264] width 1063 height 383
click at [907, 51] on span at bounding box center [912, 51] width 26 height 2
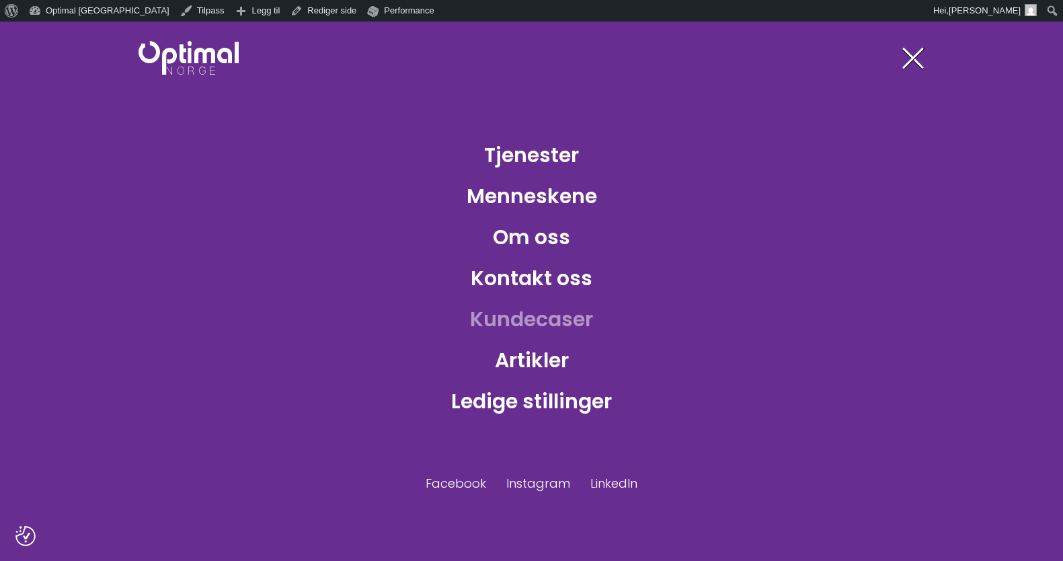
click at [561, 313] on link "Kundecaser" at bounding box center [531, 319] width 145 height 44
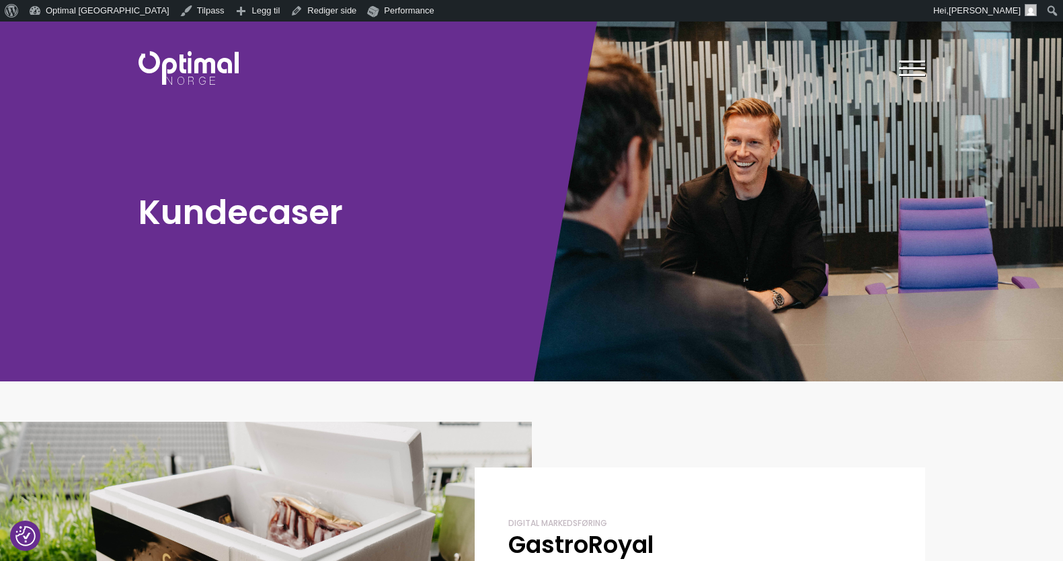
scroll to position [42, 0]
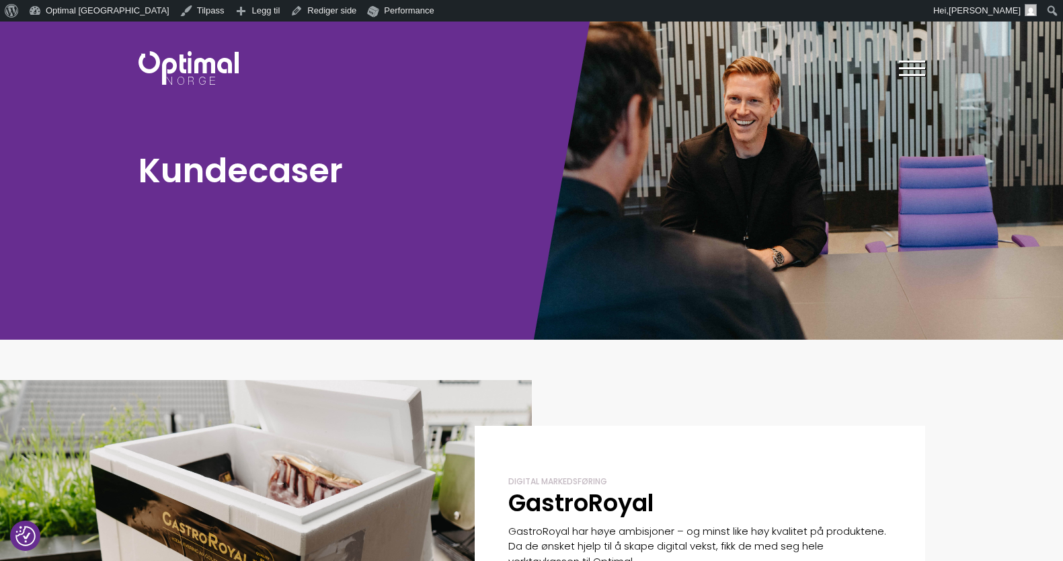
click at [913, 69] on span at bounding box center [912, 68] width 26 height 2
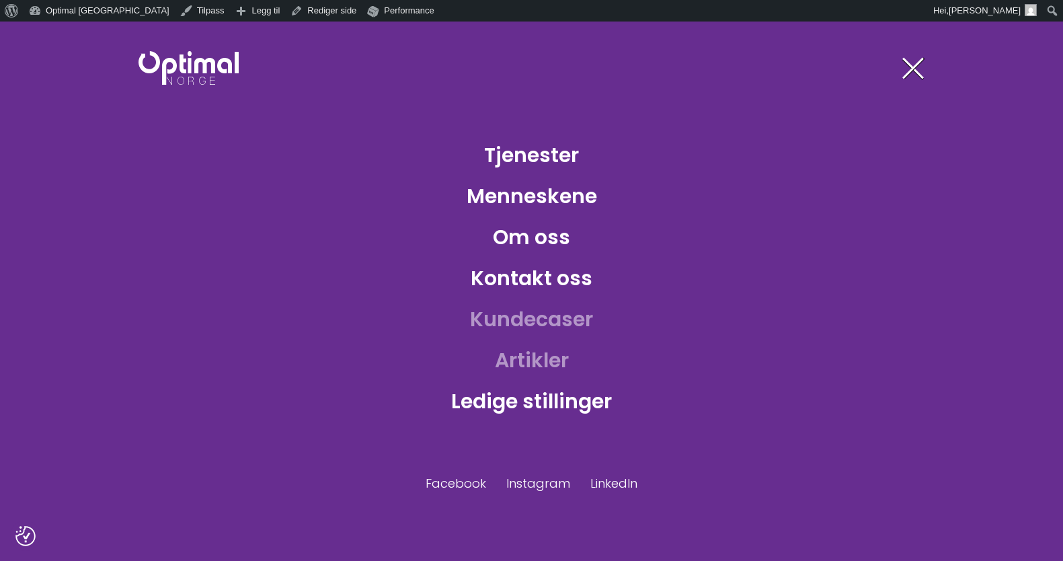
click at [531, 360] on link "Artikler" at bounding box center [531, 360] width 95 height 44
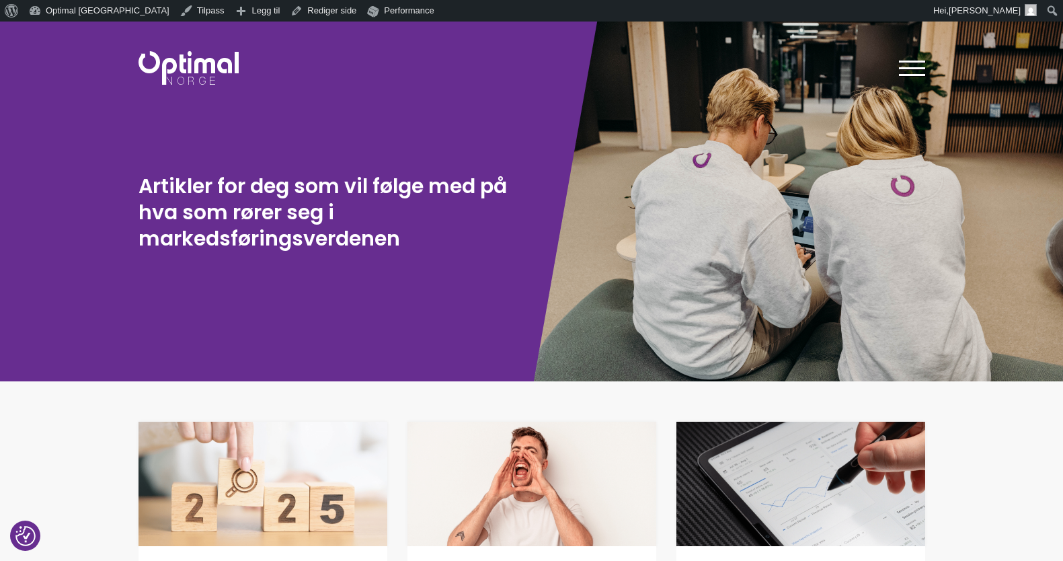
click at [175, 68] on img at bounding box center [189, 68] width 100 height 34
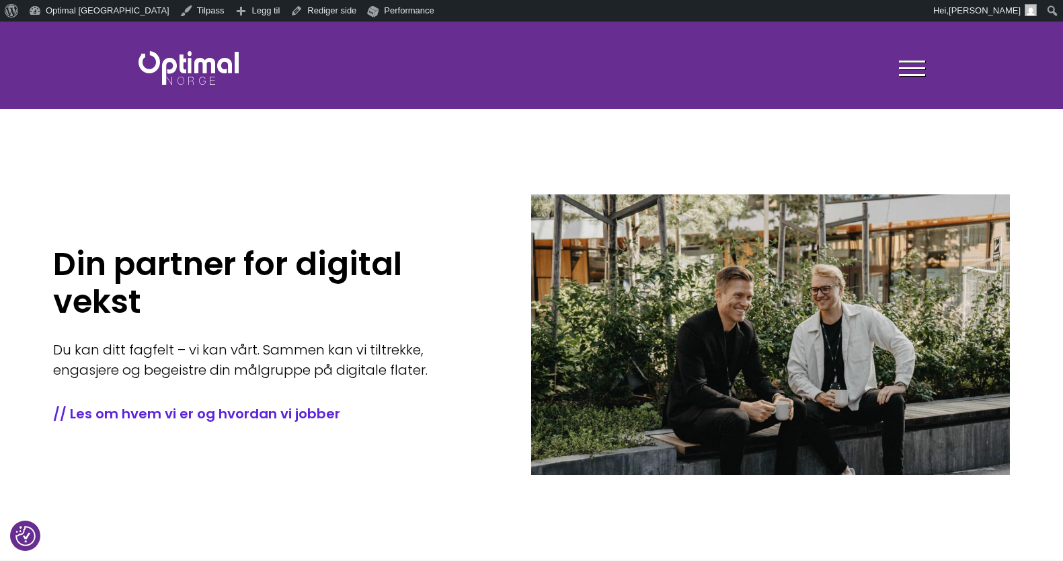
click at [899, 67] on div at bounding box center [912, 71] width 26 height 34
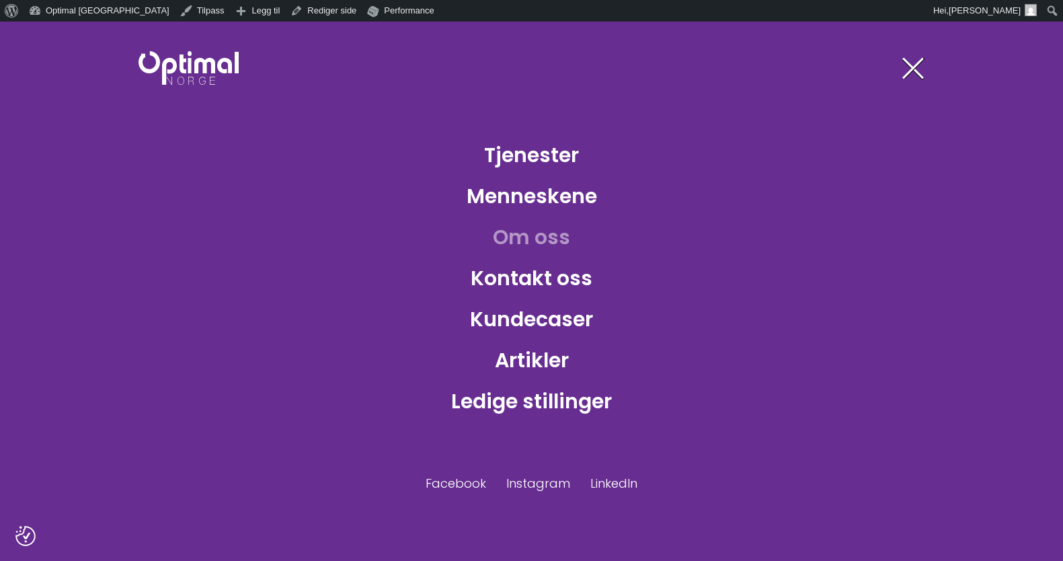
click at [549, 236] on link "Om oss" at bounding box center [531, 237] width 99 height 44
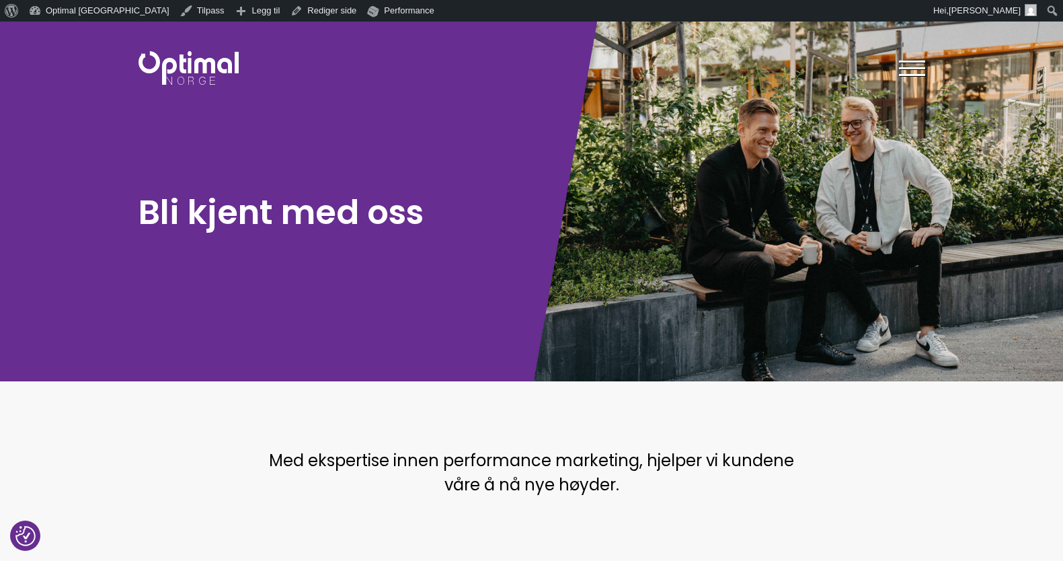
click at [233, 84] on img at bounding box center [189, 68] width 100 height 34
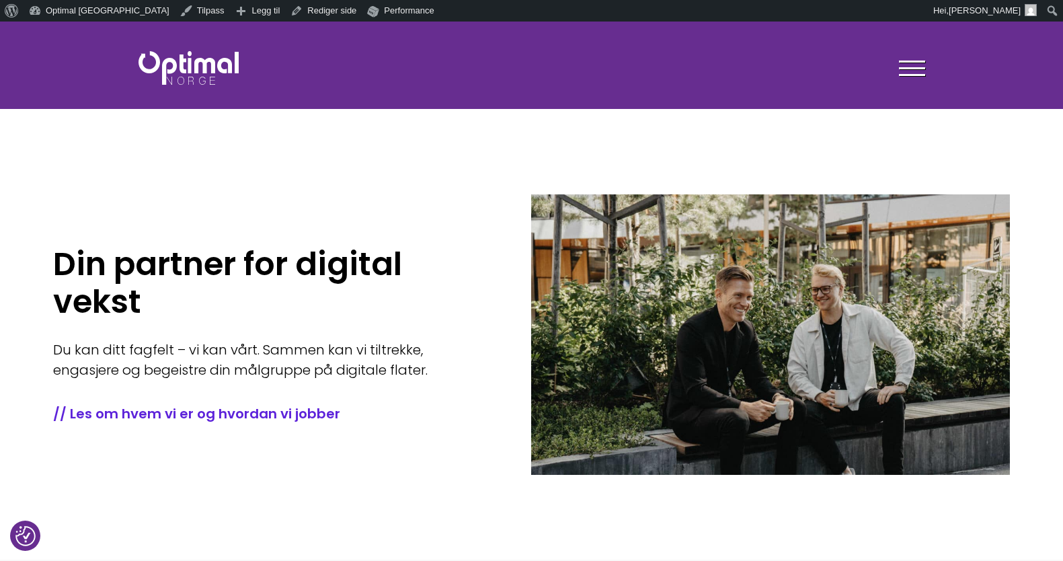
click at [905, 71] on div at bounding box center [912, 71] width 26 height 34
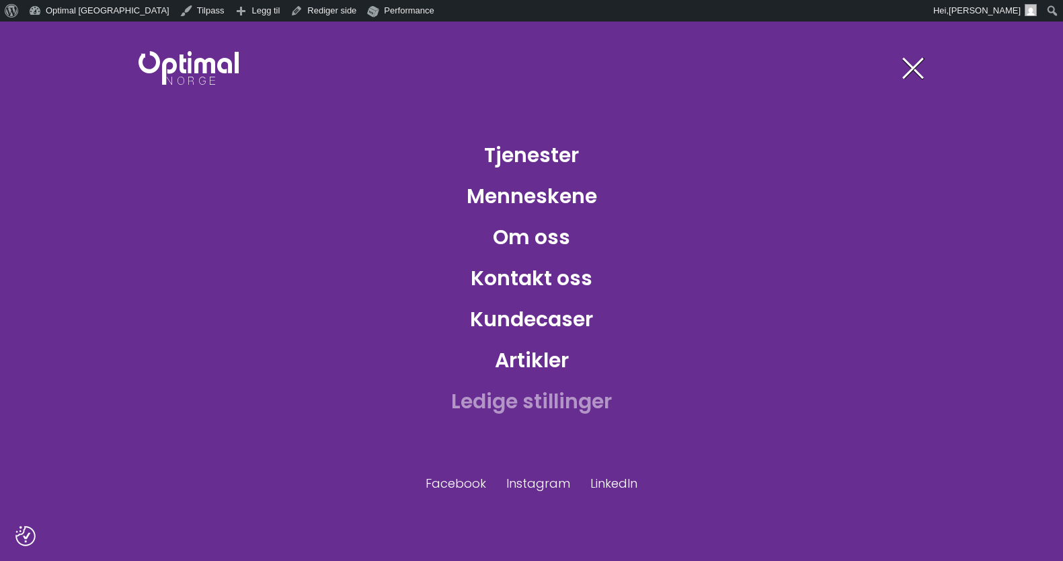
click at [520, 390] on link "Ledige stillinger" at bounding box center [531, 401] width 182 height 44
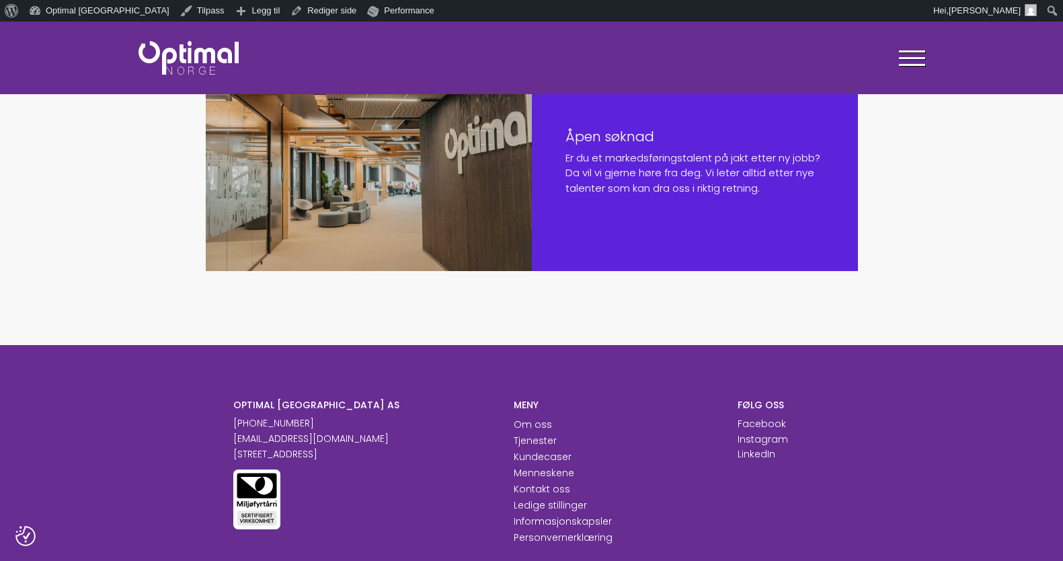
scroll to position [1037, 0]
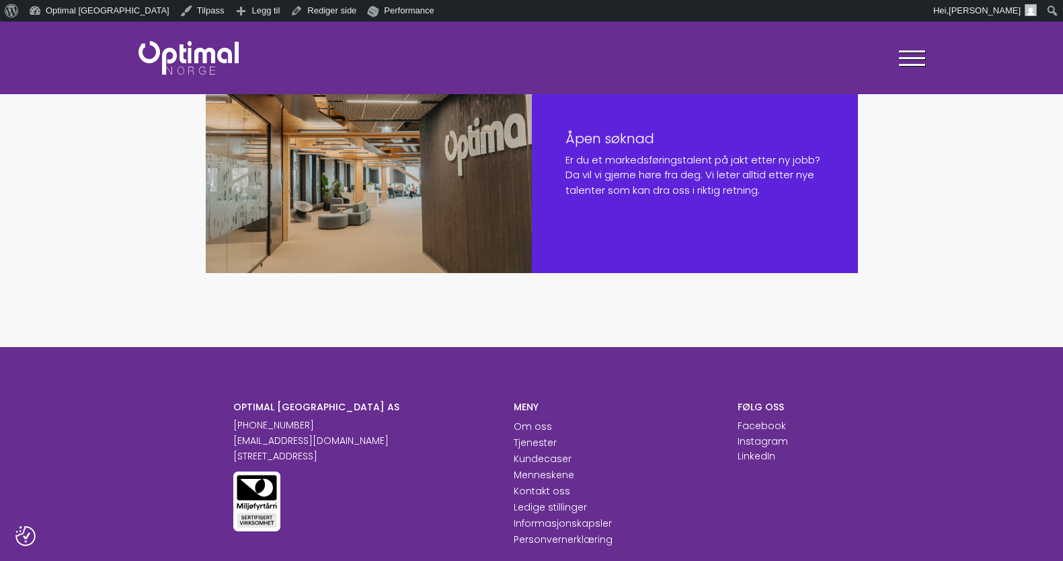
click at [454, 151] on div at bounding box center [369, 163] width 326 height 219
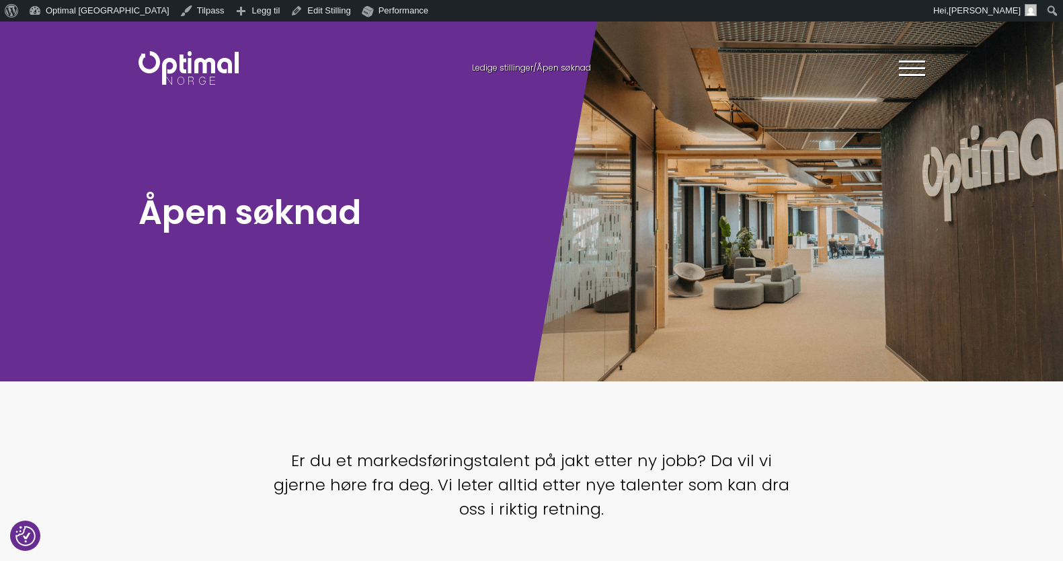
click at [925, 73] on div "Tjenester Menneskene Om oss Kontakt oss Kundecaser Artikler Ledige stillinger F…" at bounding box center [800, 67] width 269 height 39
click at [911, 65] on div at bounding box center [912, 71] width 26 height 34
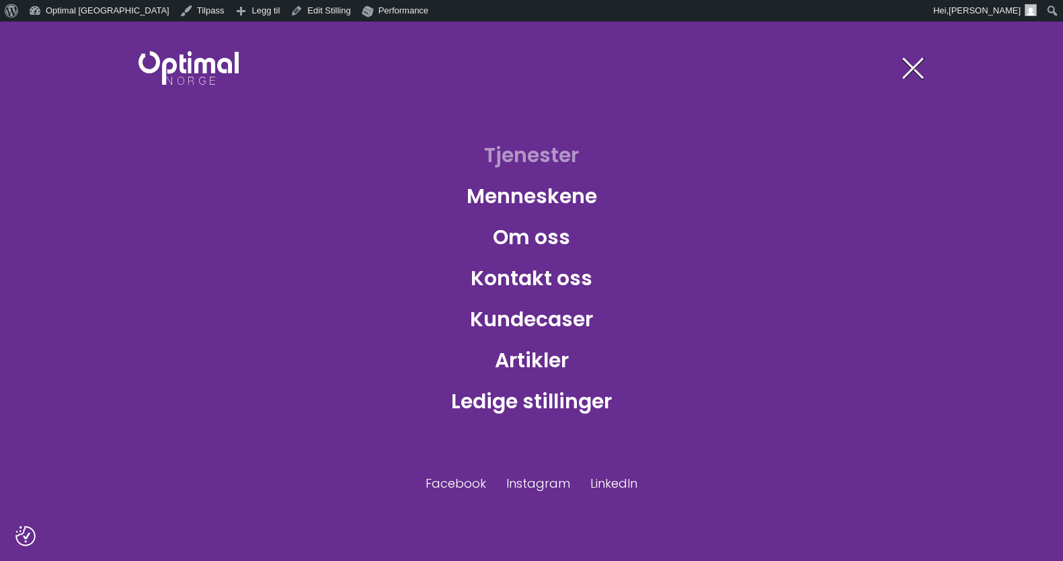
click at [518, 166] on link "Tjenester" at bounding box center [531, 155] width 116 height 44
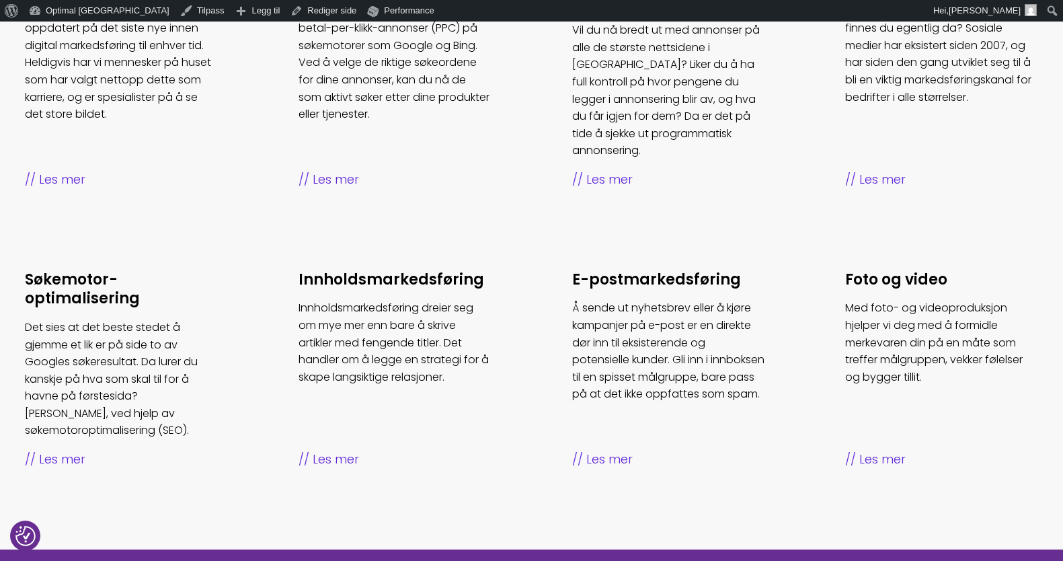
scroll to position [654, 0]
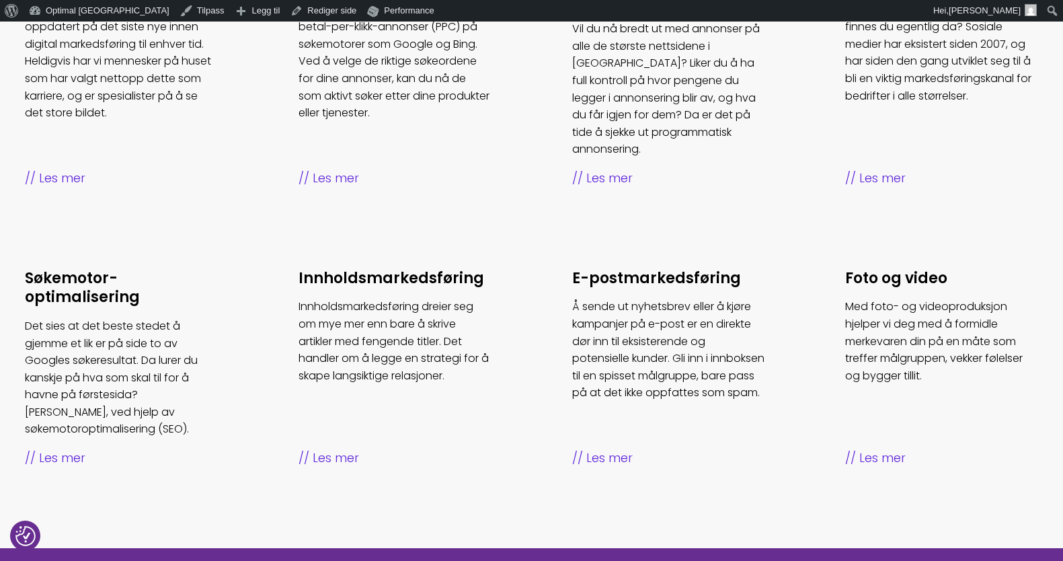
click at [857, 432] on ul "Rådgivning Det er en fulltidsjobb å holde seg oppdatert på det siste nye innen …" at bounding box center [532, 219] width 1094 height 577
click at [858, 449] on span "Les mer" at bounding box center [941, 459] width 193 height 20
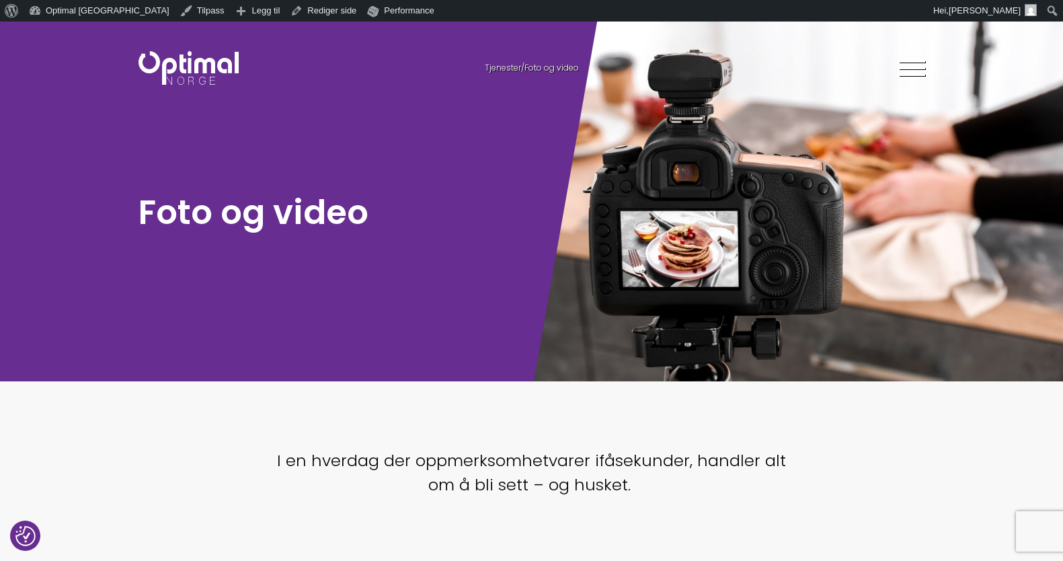
click at [192, 56] on img at bounding box center [189, 68] width 100 height 34
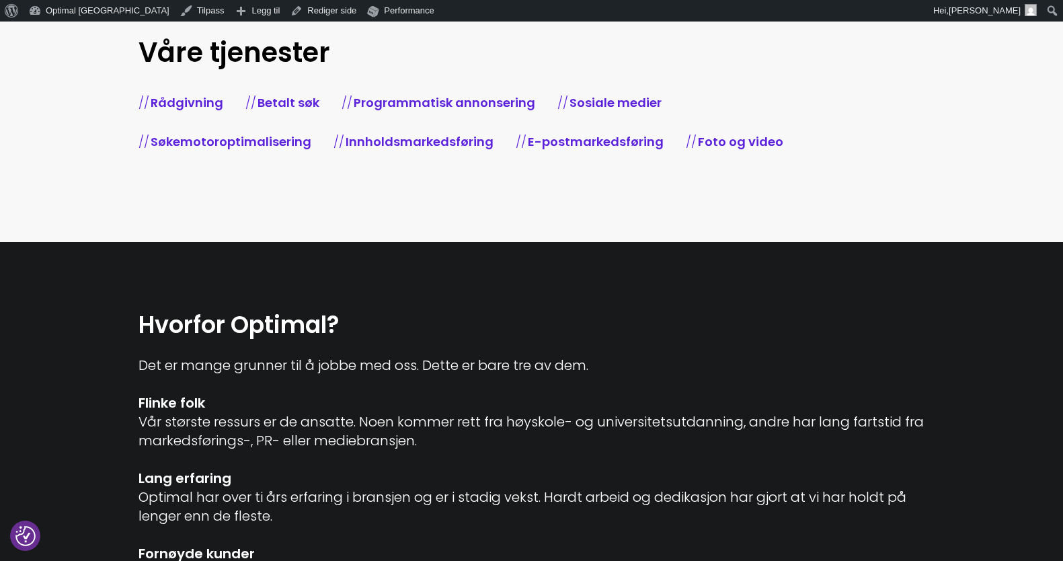
scroll to position [575, 0]
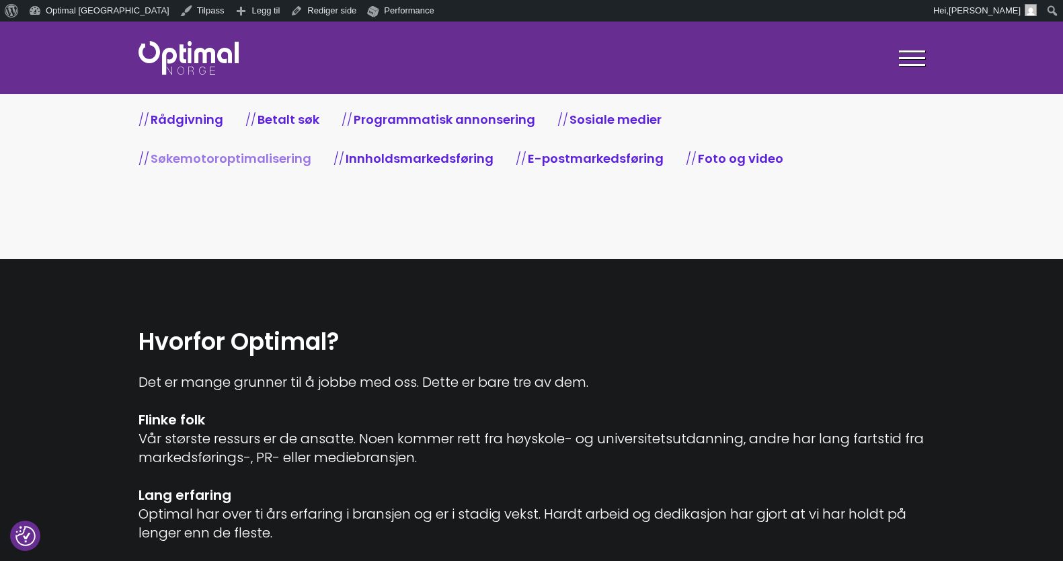
click at [283, 155] on link "Søkemotoroptimalisering" at bounding box center [231, 158] width 161 height 17
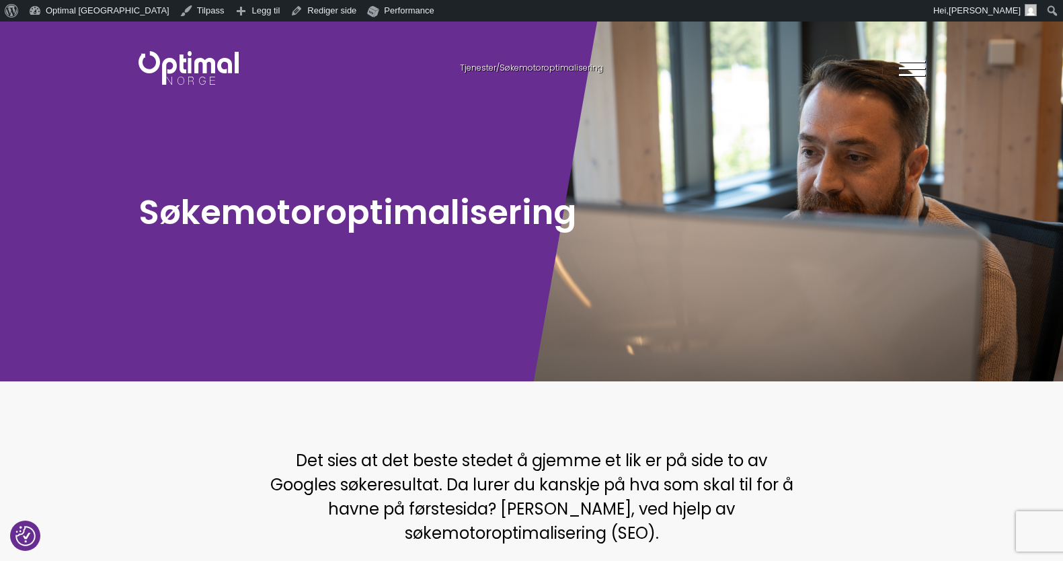
click at [233, 79] on img at bounding box center [189, 68] width 100 height 34
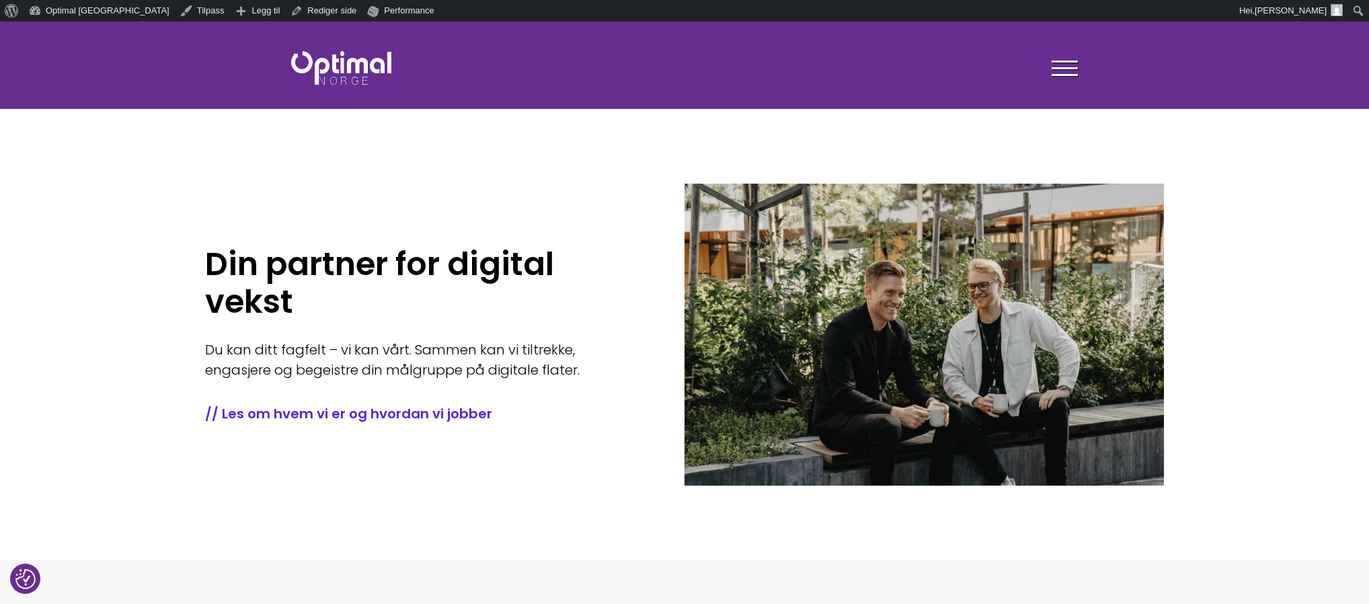
click at [1062, 163] on section "Din partner for digital vekst Du kan ditt fagfelt – vi kan vårt. Sammen kan vi …" at bounding box center [684, 291] width 1369 height 538
click at [384, 140] on section "Din partner for digital vekst Du kan ditt fagfelt – vi kan vårt. Sammen kan vi …" at bounding box center [684, 291] width 1369 height 538
click at [625, 128] on section "Din partner for digital vekst Du kan ditt fagfelt – vi kan vårt. Sammen kan vi …" at bounding box center [684, 291] width 1369 height 538
